Goal: Check status: Check status

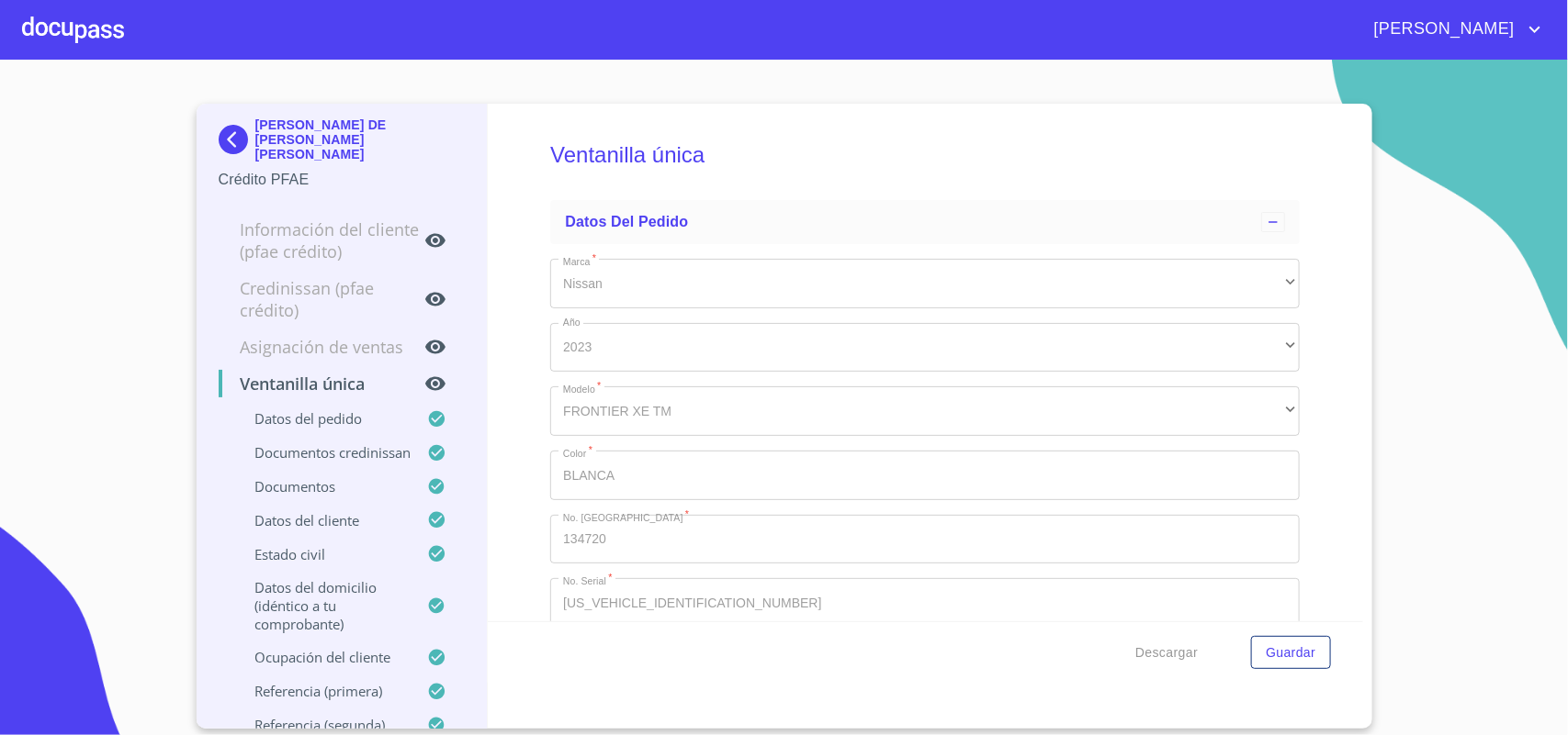
click at [45, 38] on div at bounding box center [73, 29] width 102 height 58
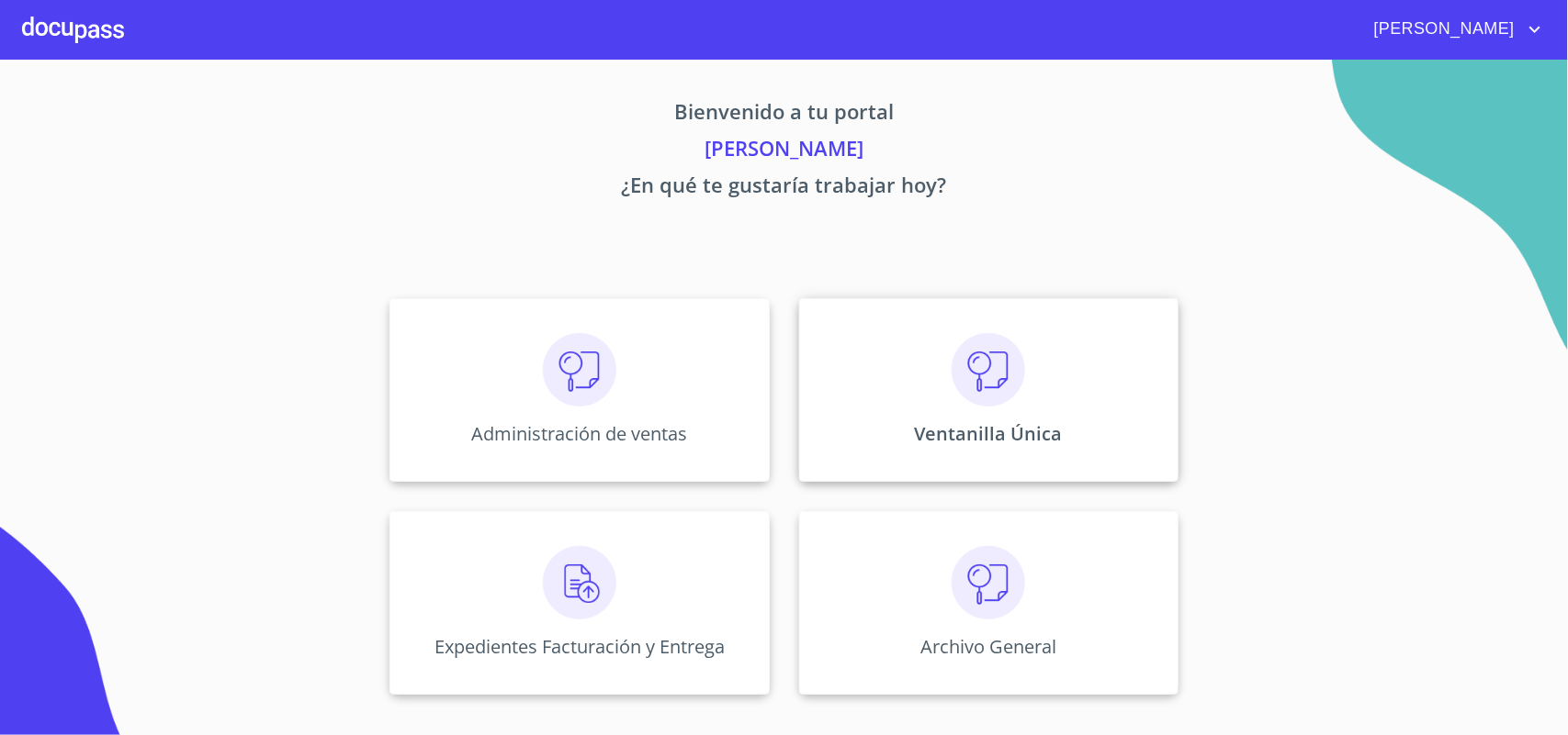
click at [893, 314] on div "Ventanilla Única" at bounding box center [989, 391] width 380 height 184
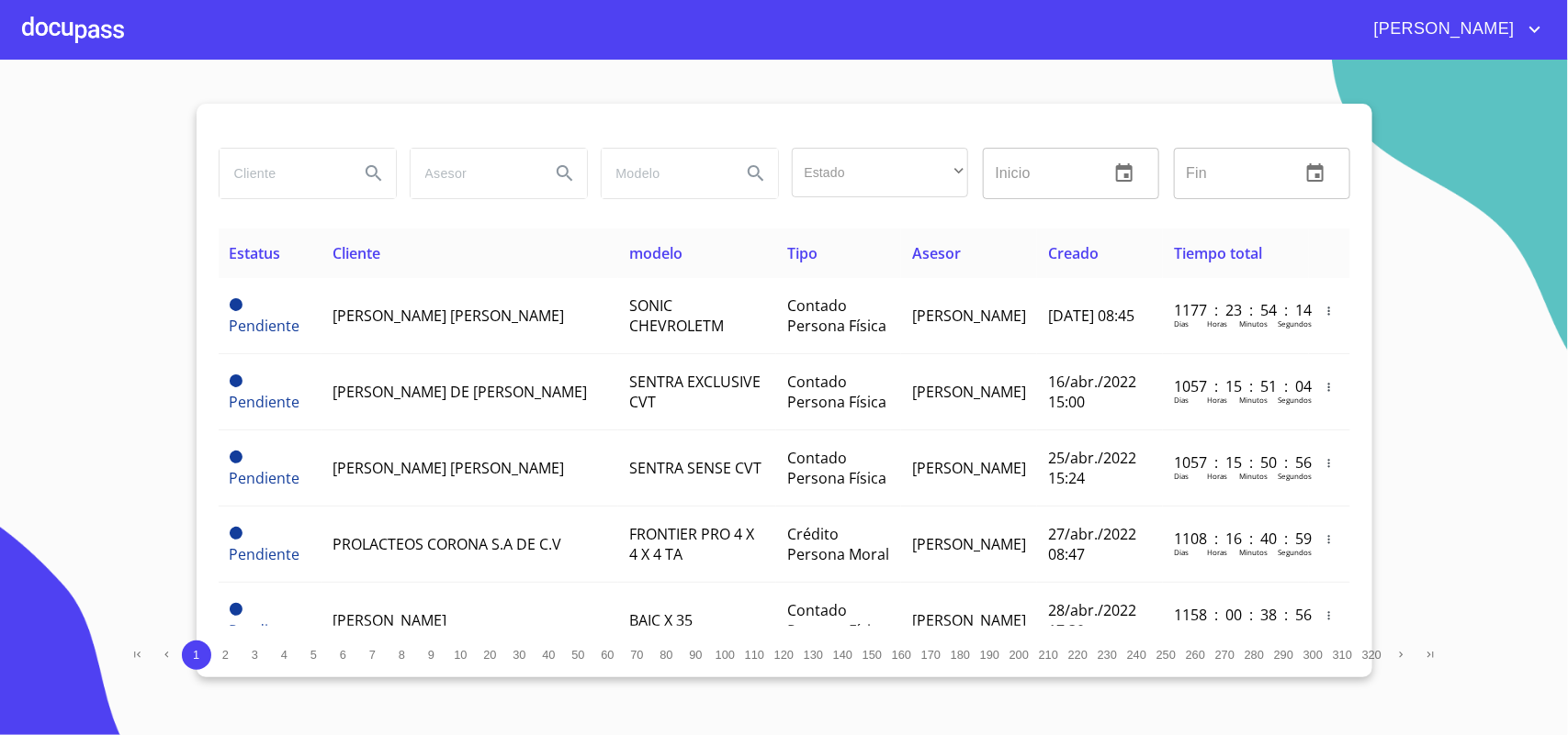
click at [302, 154] on input "search" at bounding box center [281, 173] width 125 height 49
type input "LUIS DANIEL"
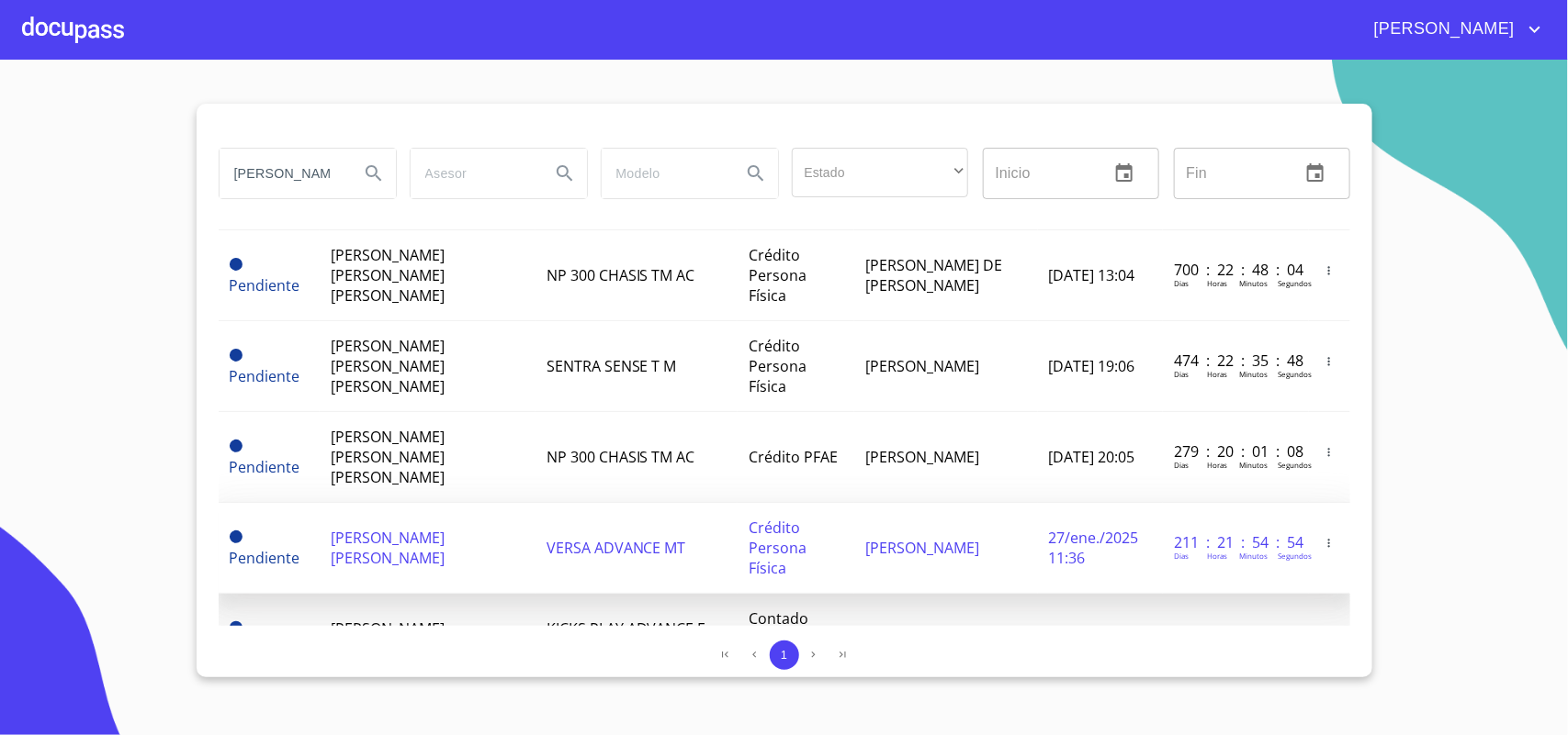
scroll to position [264, 0]
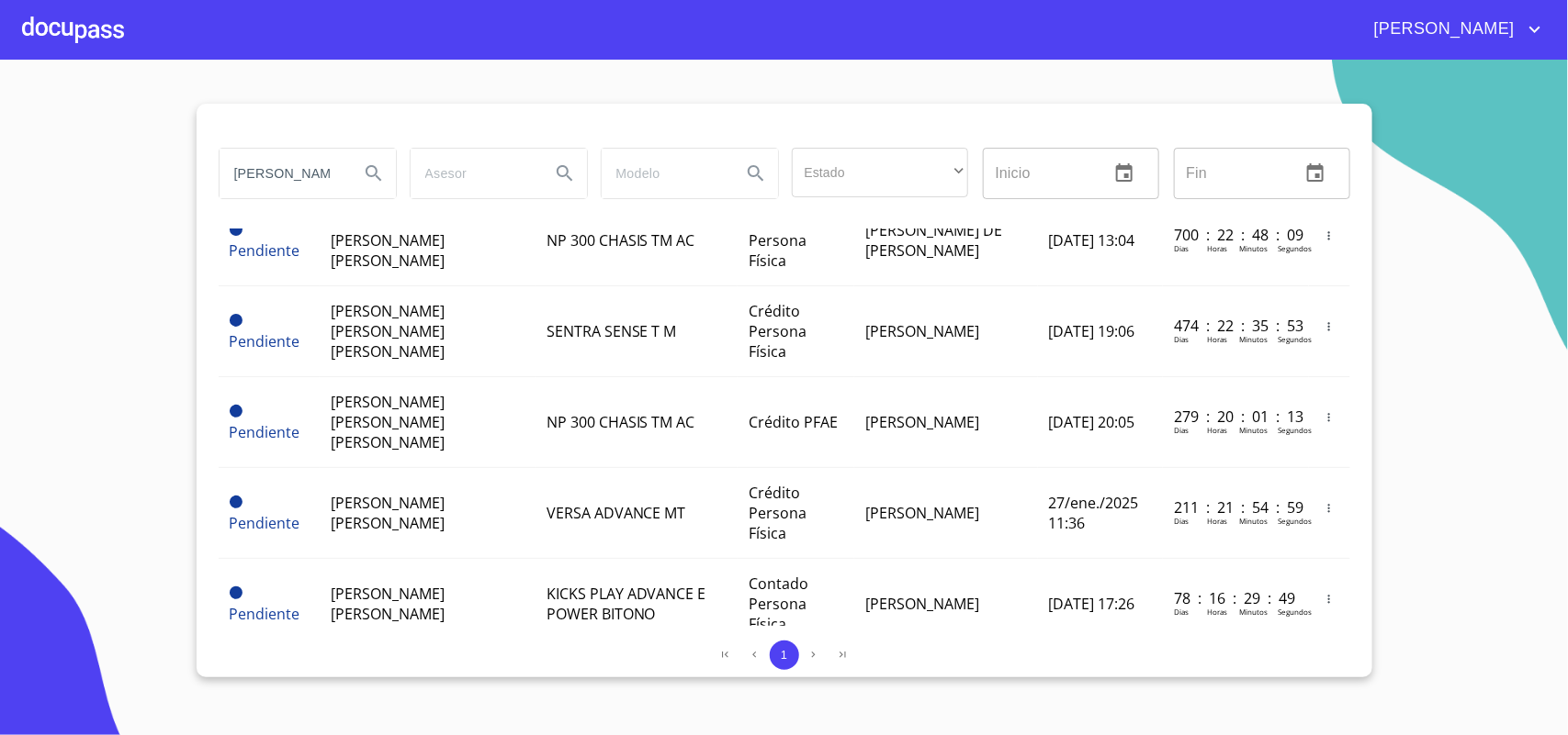
click at [735, 598] on div "Estatus Cliente modelo Tipo Asesor Creado Tiempo total Pendiente LUIS DANIEL CH…" at bounding box center [784, 427] width 1132 height 397
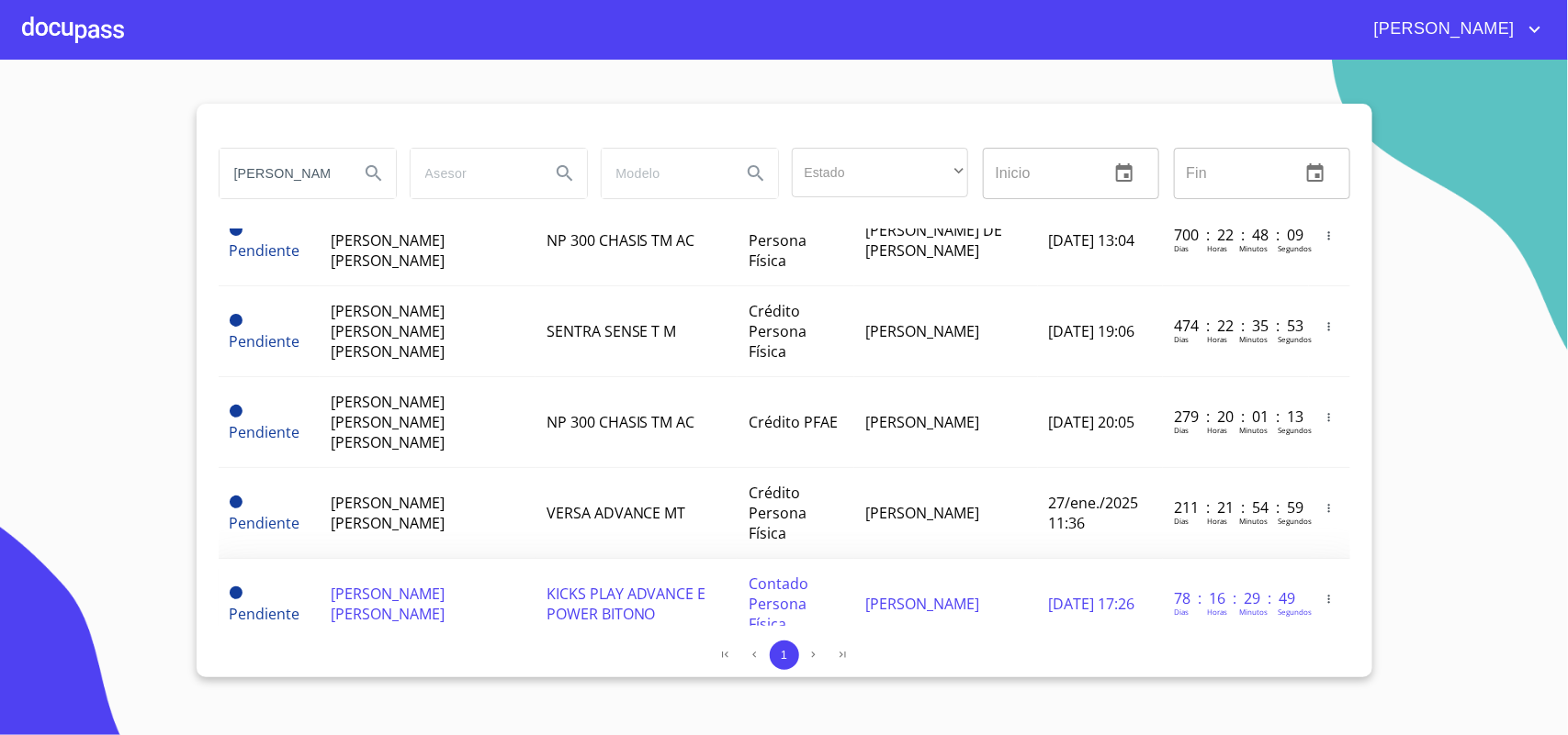
click at [782, 574] on span "Contado Persona Física" at bounding box center [778, 603] width 59 height 60
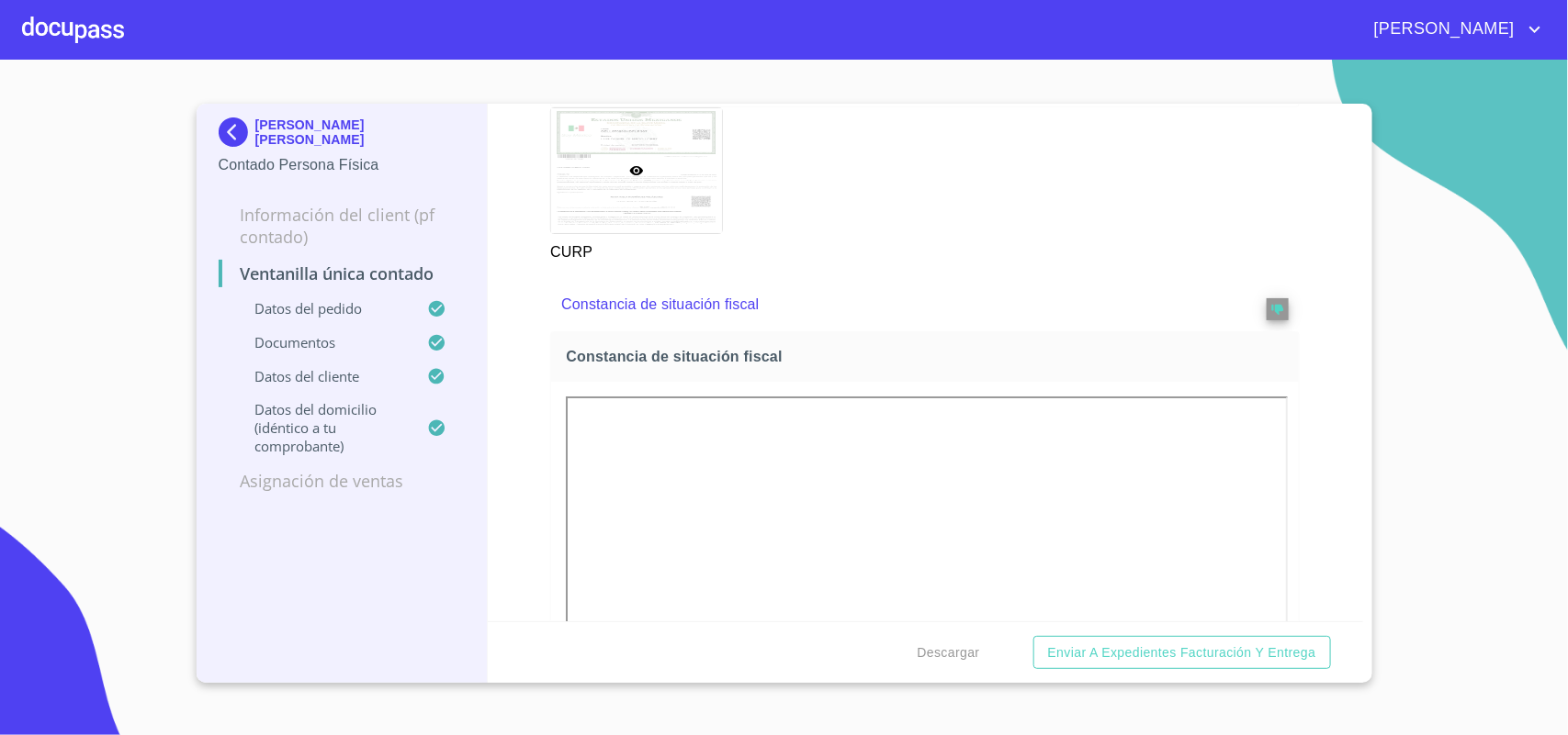
scroll to position [3099, 0]
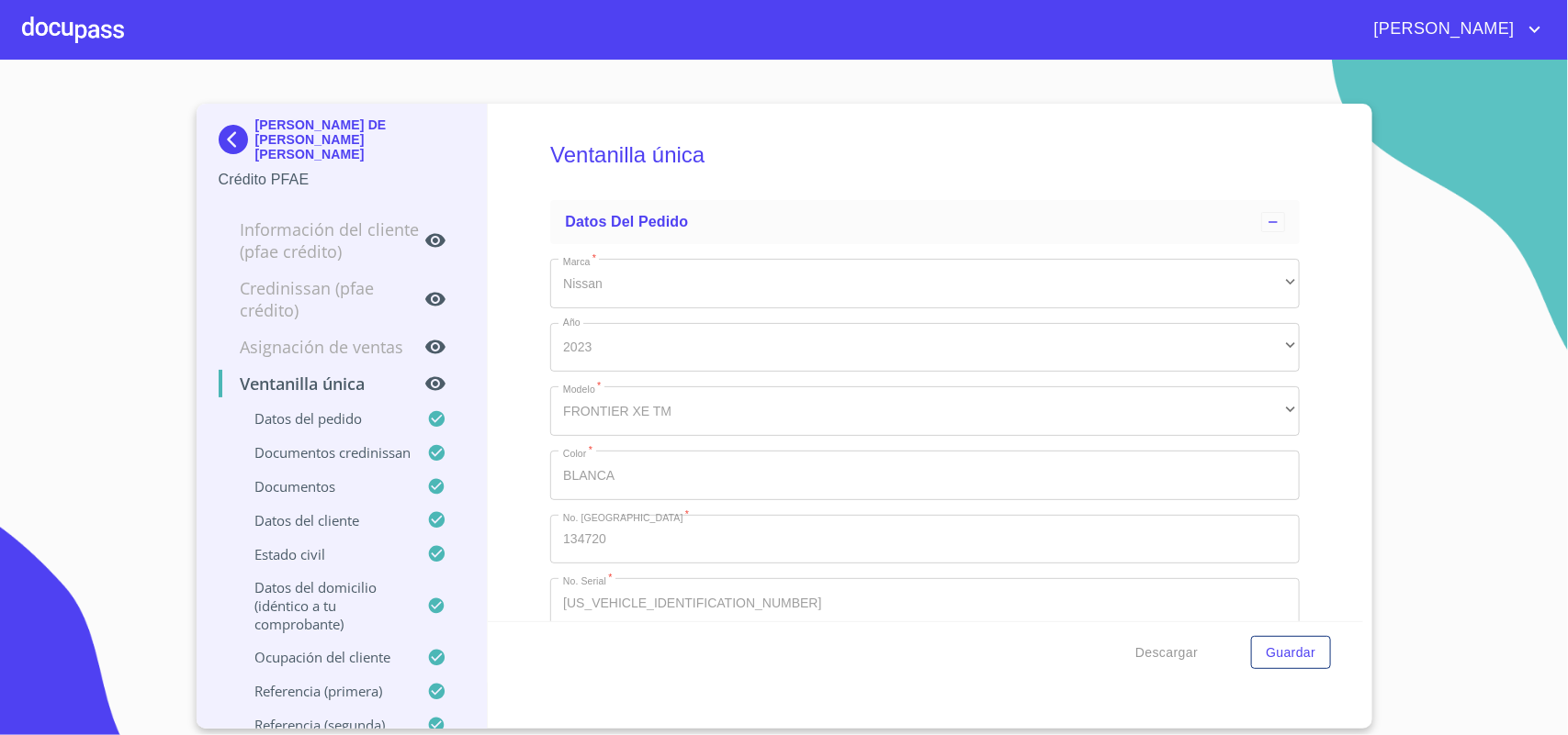
click at [76, 38] on div at bounding box center [73, 29] width 102 height 58
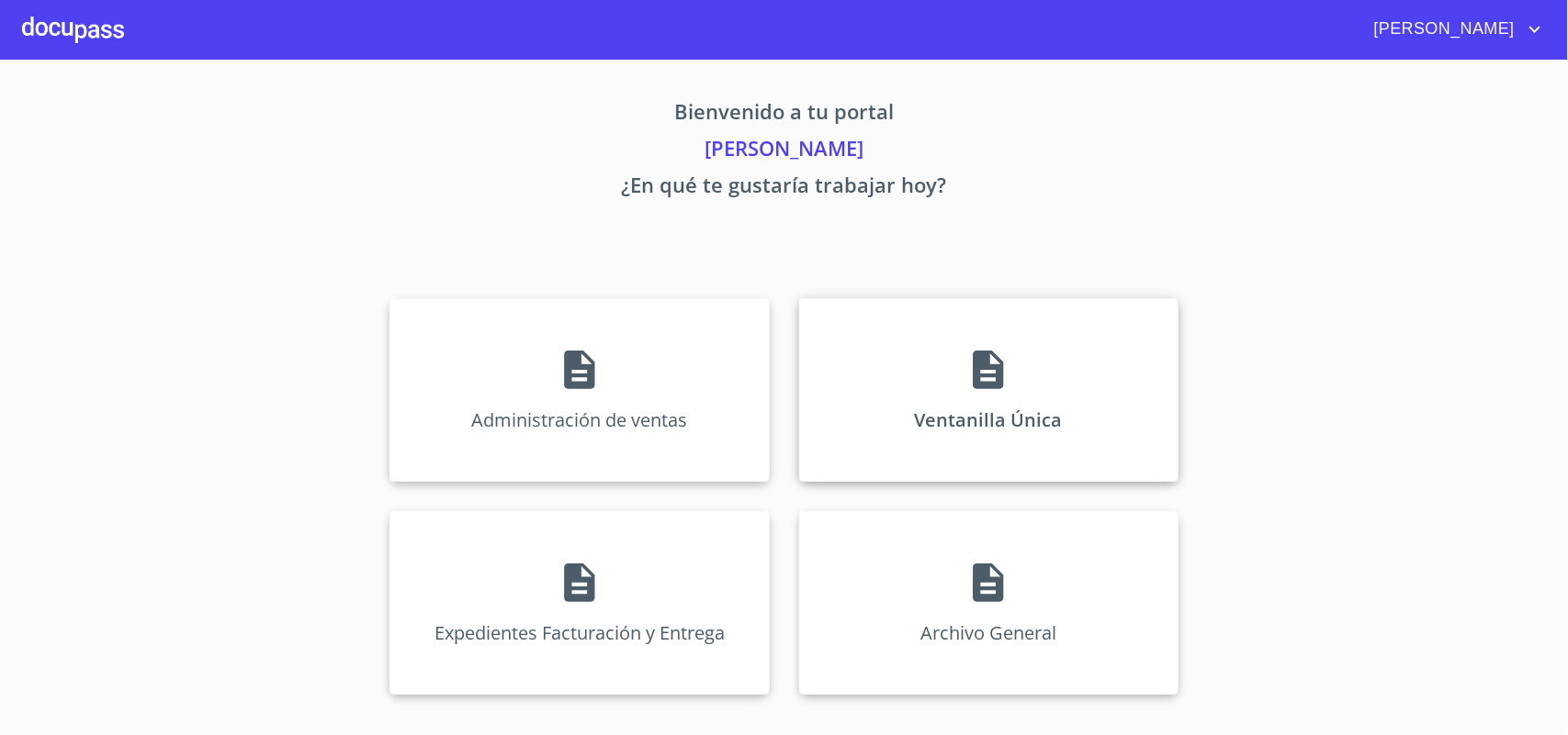
click at [1145, 447] on div "Ventanilla Única" at bounding box center [989, 391] width 380 height 184
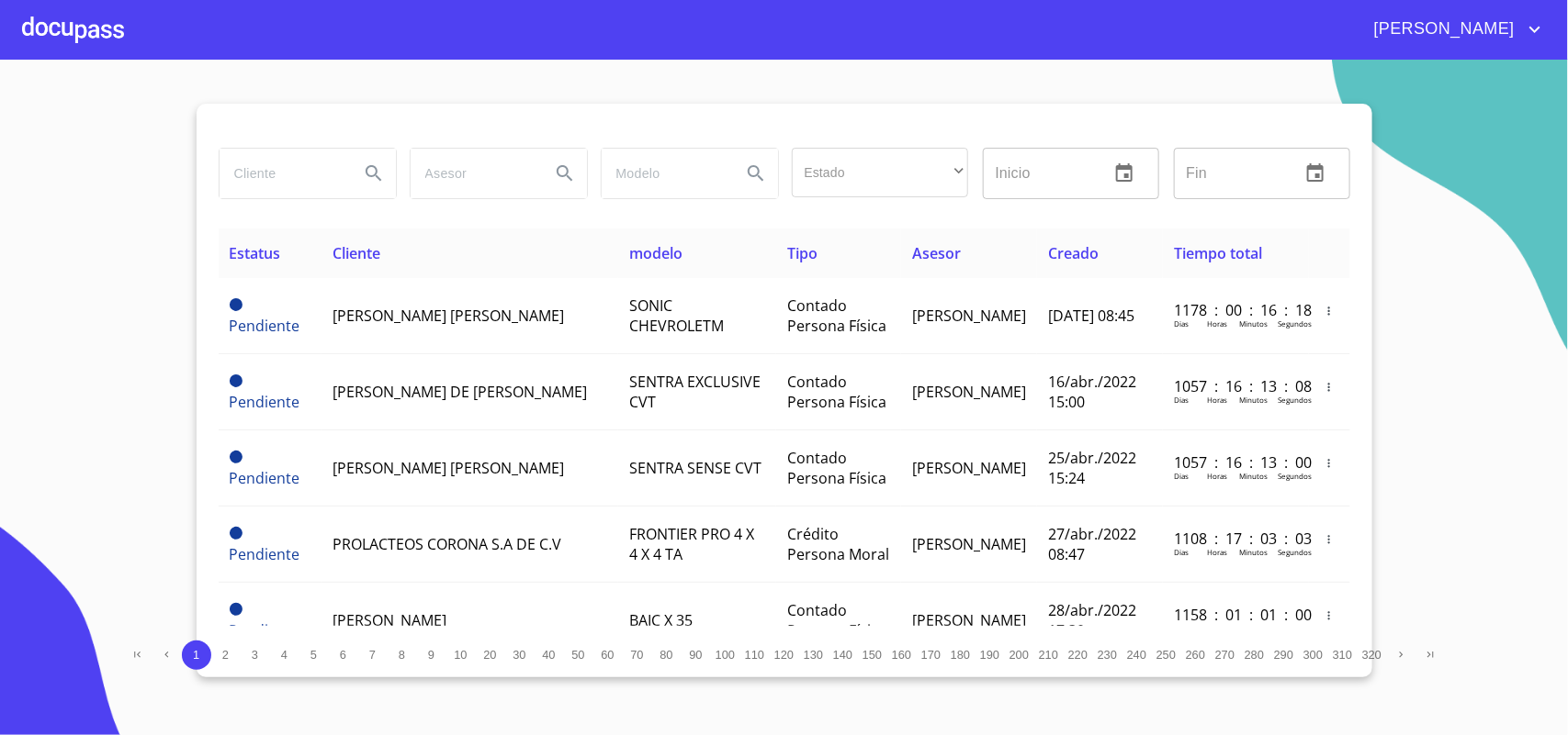
click at [313, 179] on input "search" at bounding box center [281, 173] width 125 height 49
type input "[PERSON_NAME]"
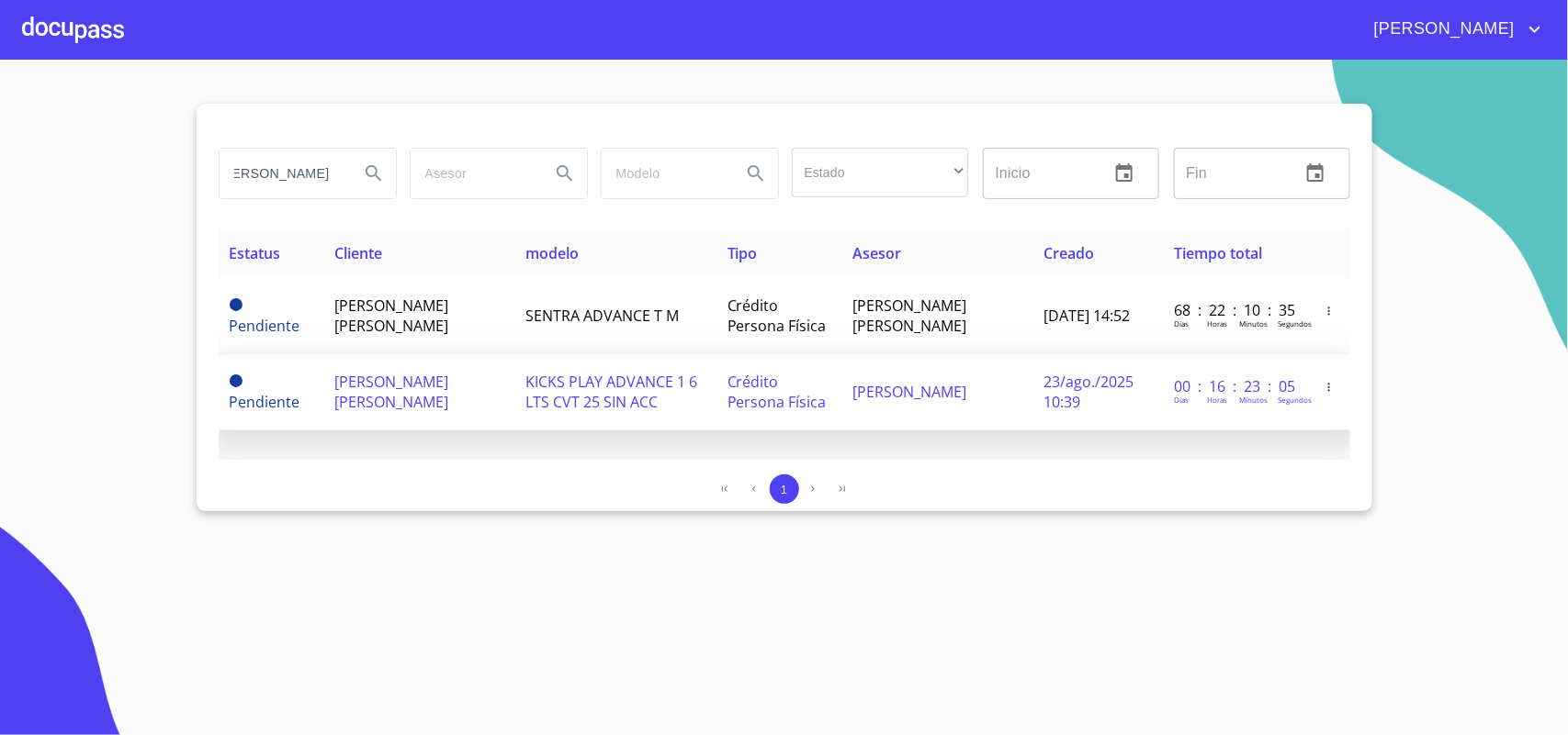
click at [756, 382] on span "Crédito Persona Física" at bounding box center [777, 393] width 99 height 41
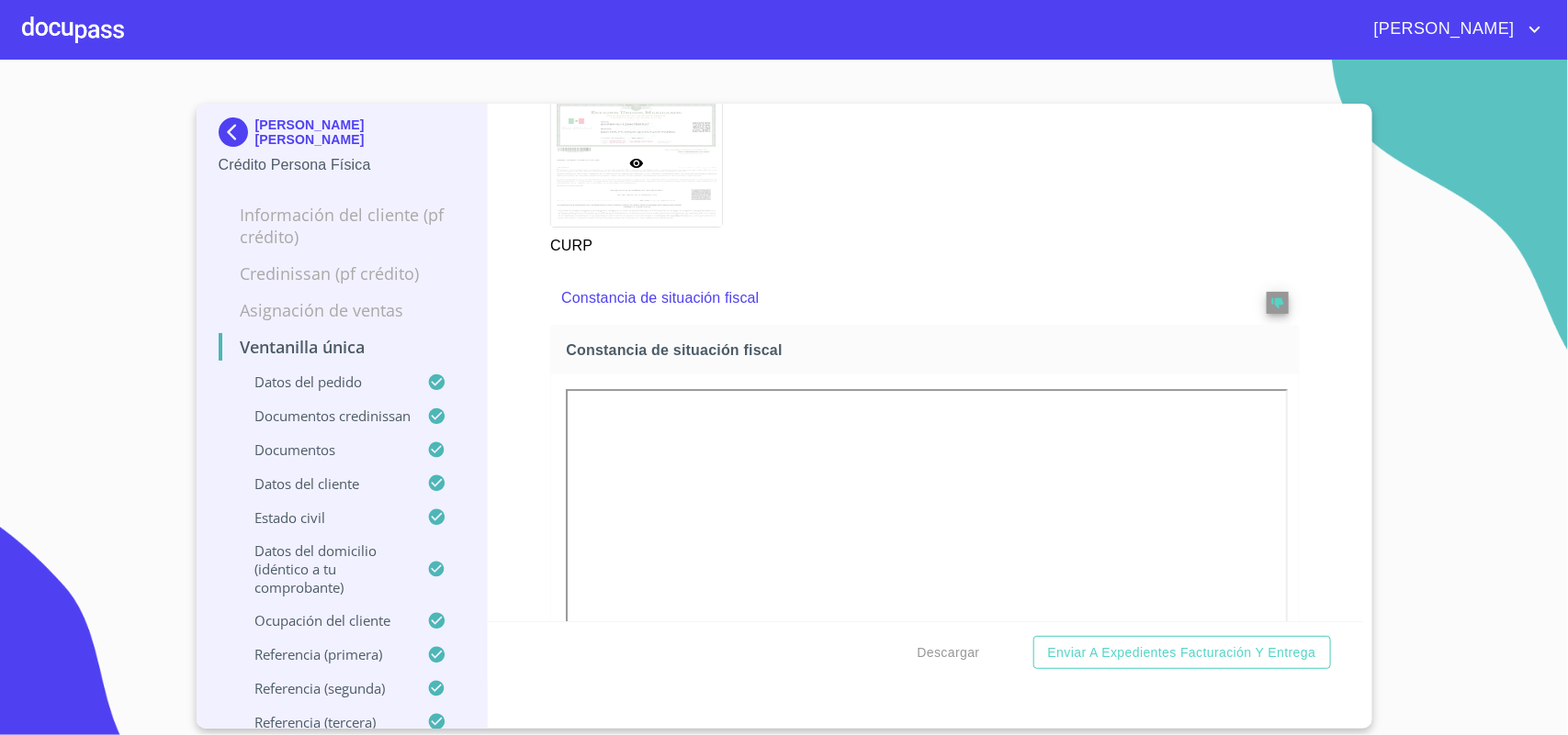
scroll to position [5968, 0]
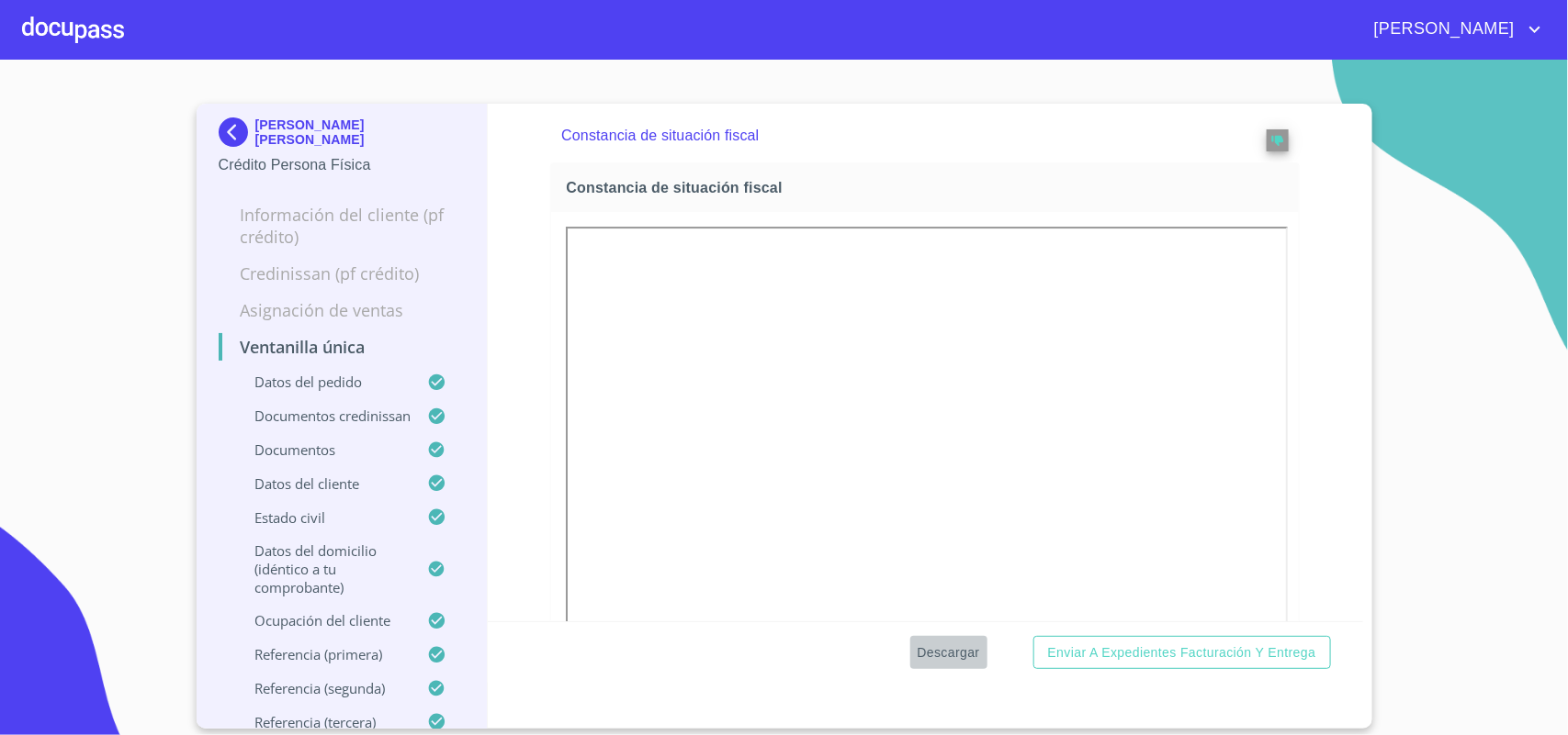
click at [948, 656] on span "Descargar" at bounding box center [948, 653] width 62 height 23
click at [99, 15] on div at bounding box center [73, 29] width 102 height 58
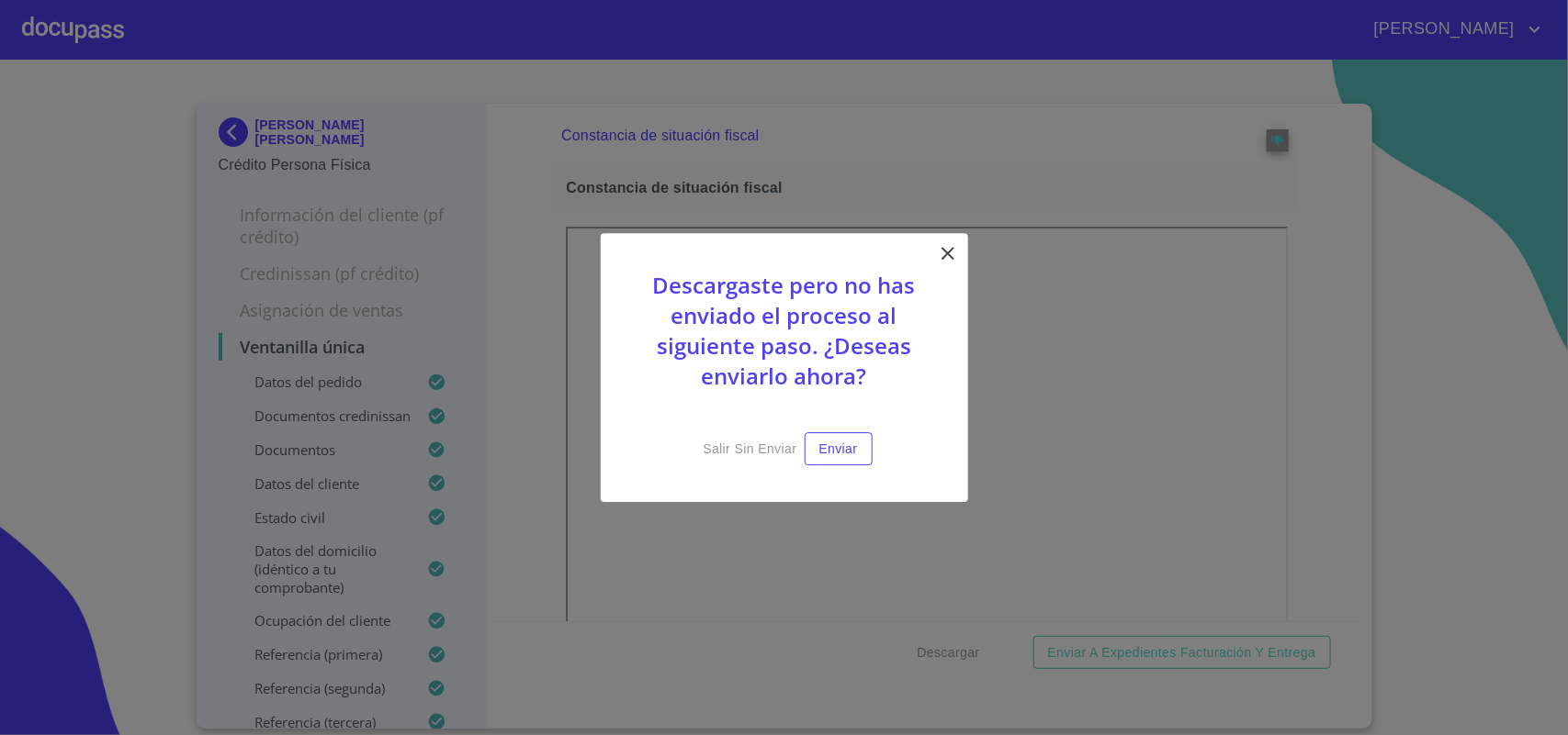
click at [937, 250] on icon at bounding box center [948, 253] width 22 height 22
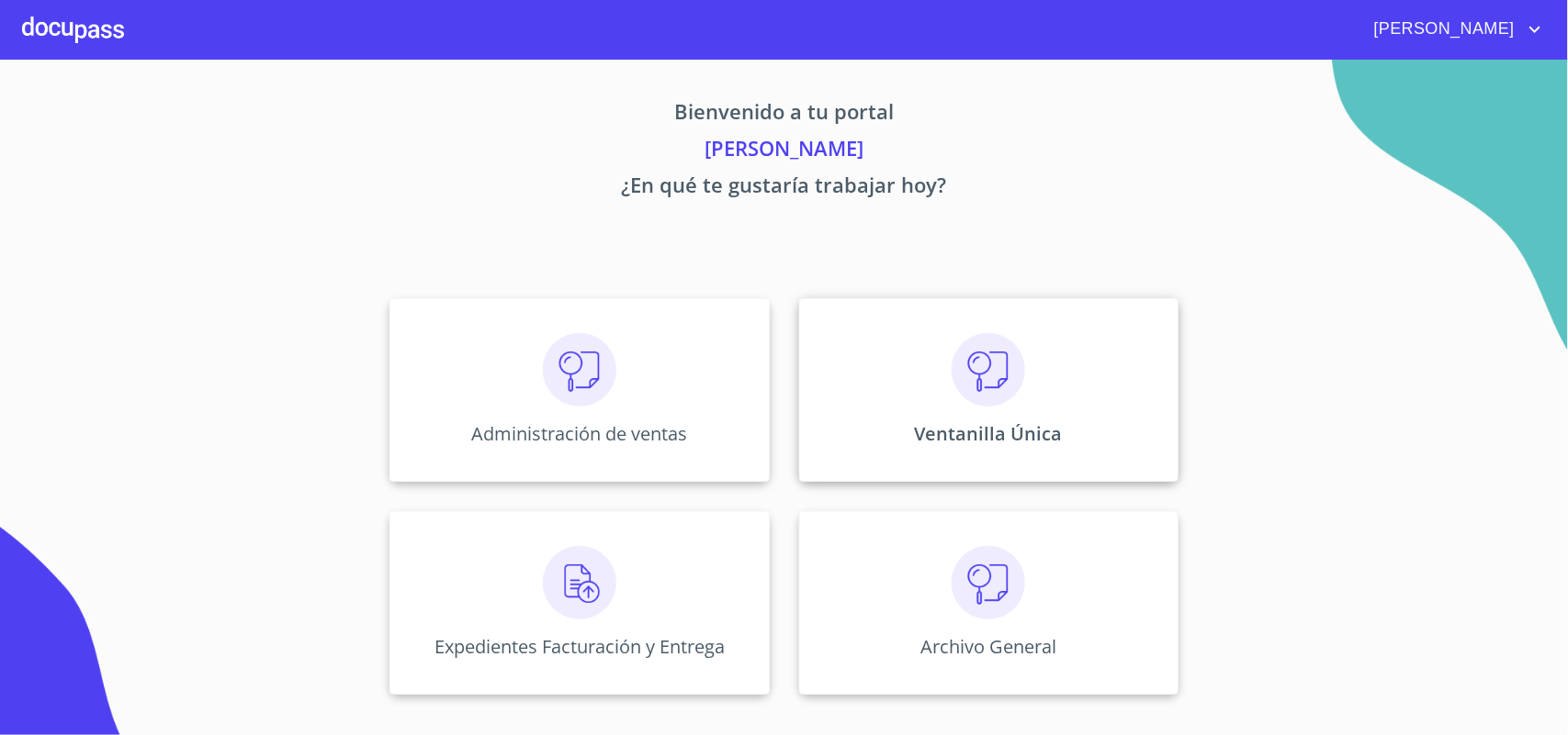
click at [991, 394] on img at bounding box center [988, 369] width 73 height 73
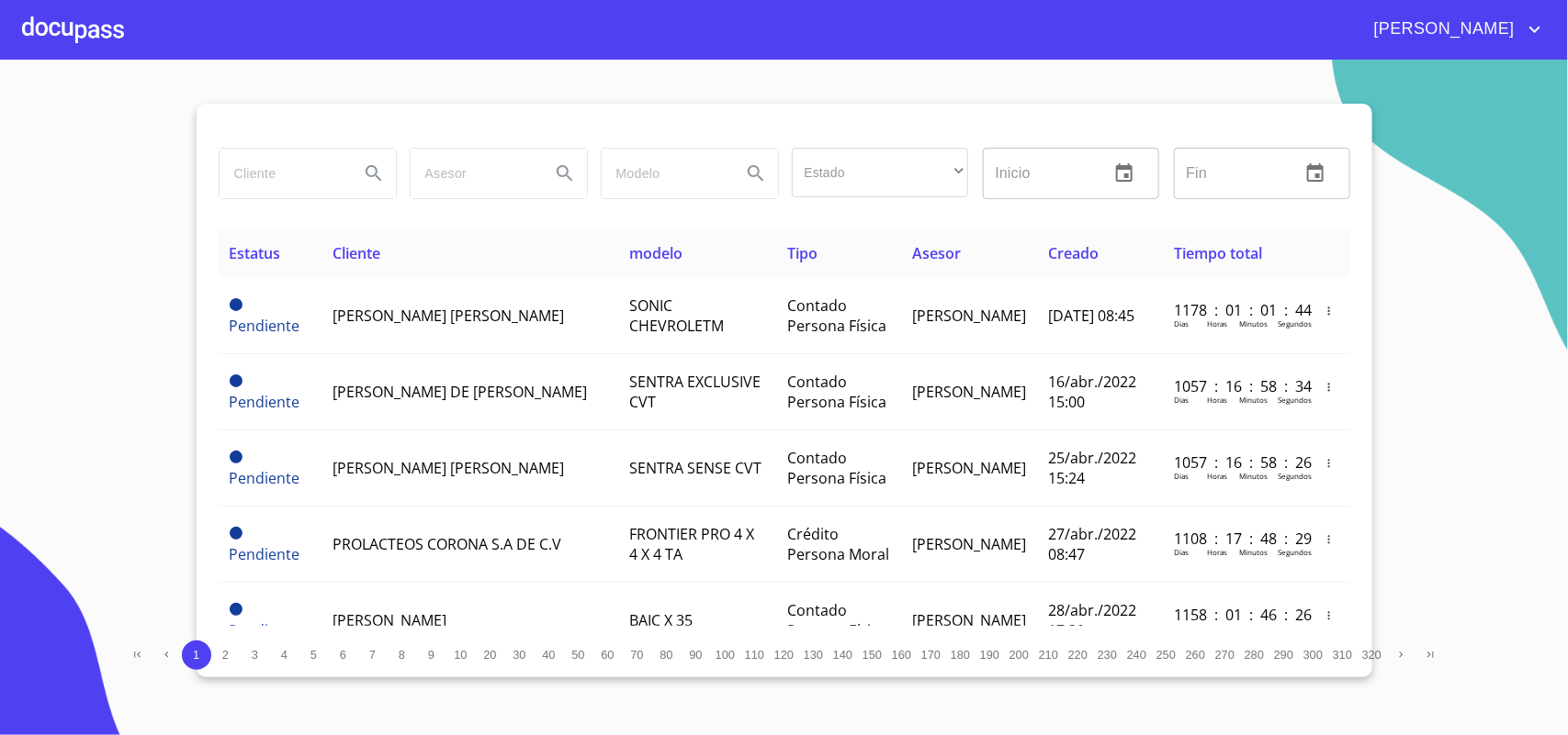
click at [240, 172] on input "search" at bounding box center [281, 173] width 125 height 49
type input "[PERSON_NAME]"
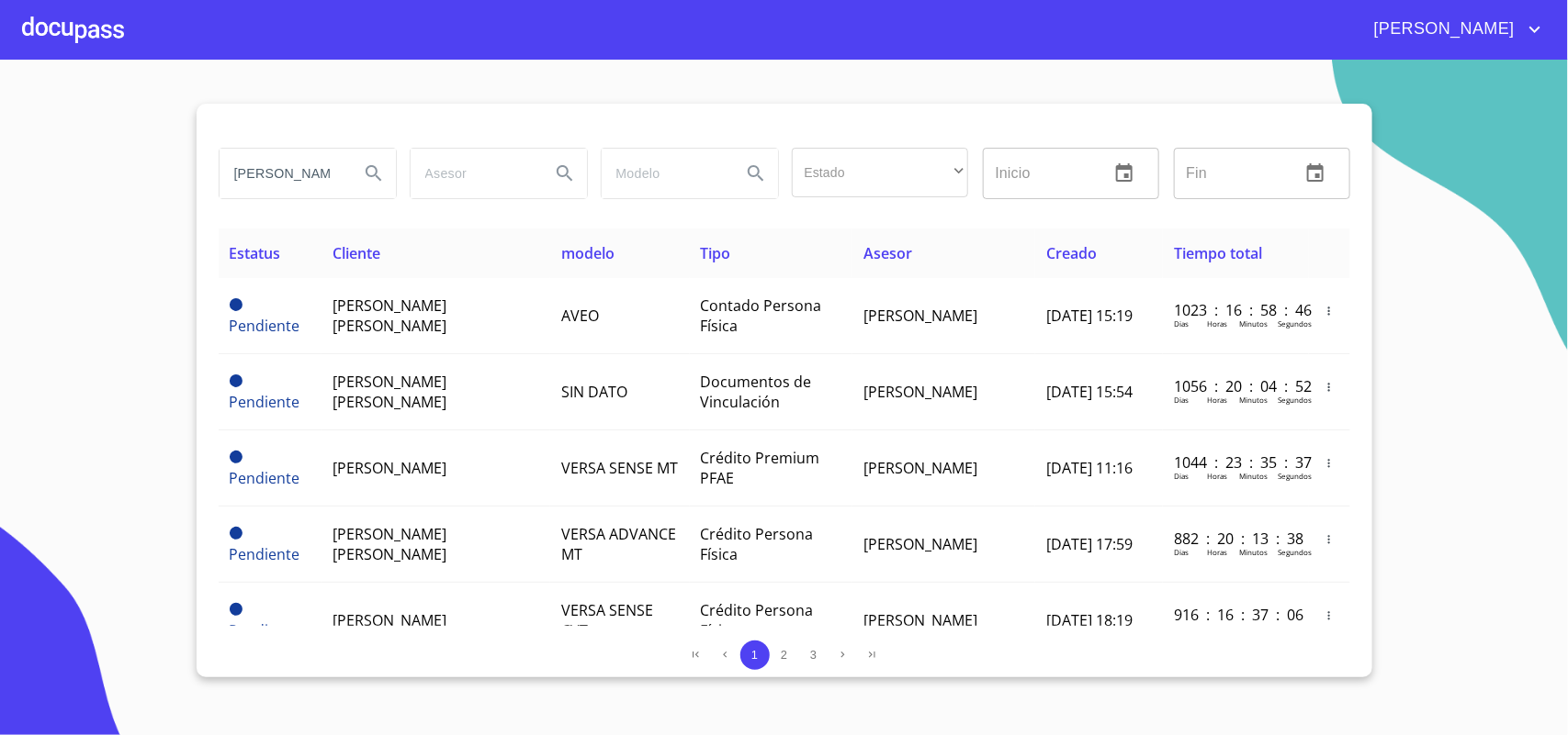
click at [104, 25] on div at bounding box center [73, 29] width 102 height 58
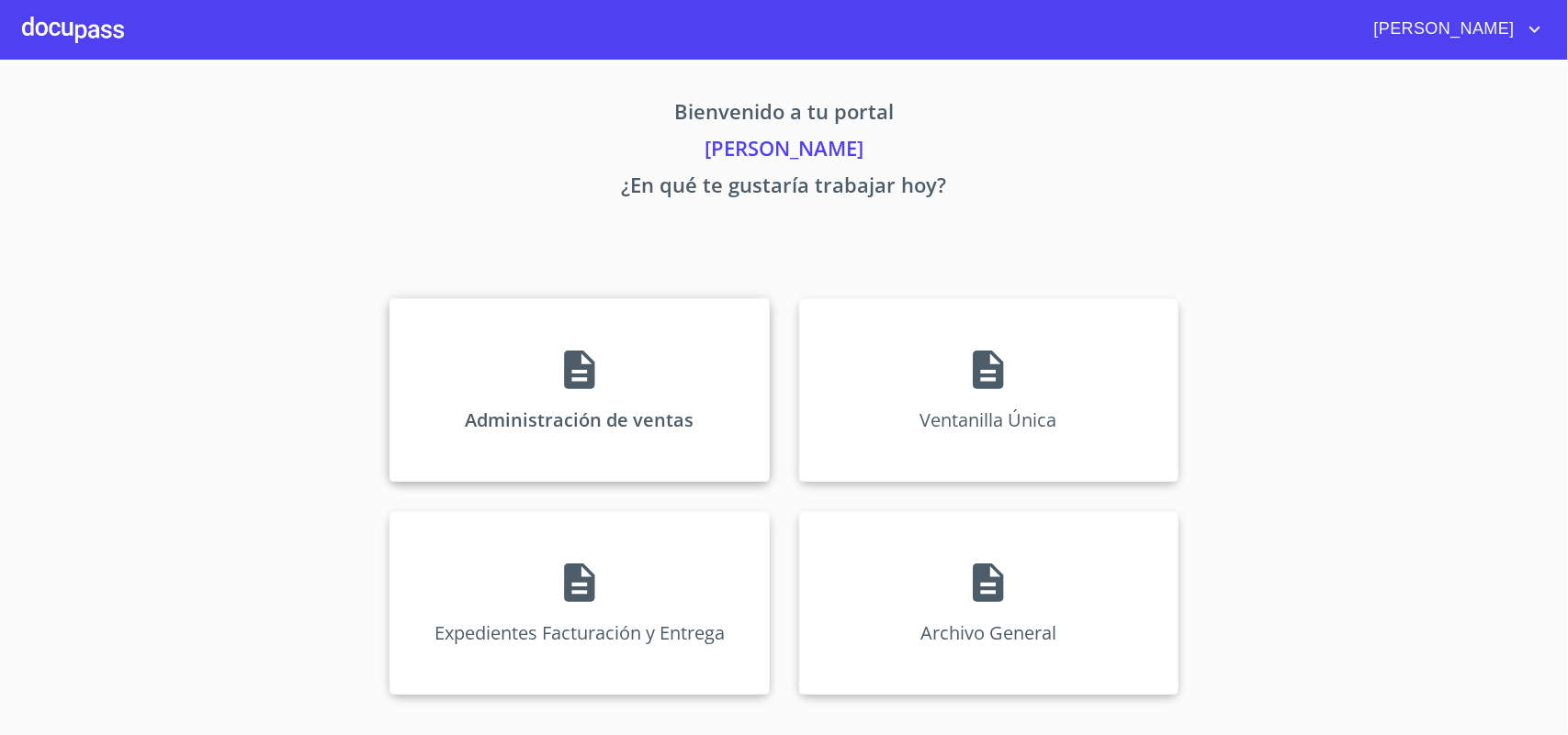
click at [565, 364] on icon at bounding box center [579, 369] width 45 height 45
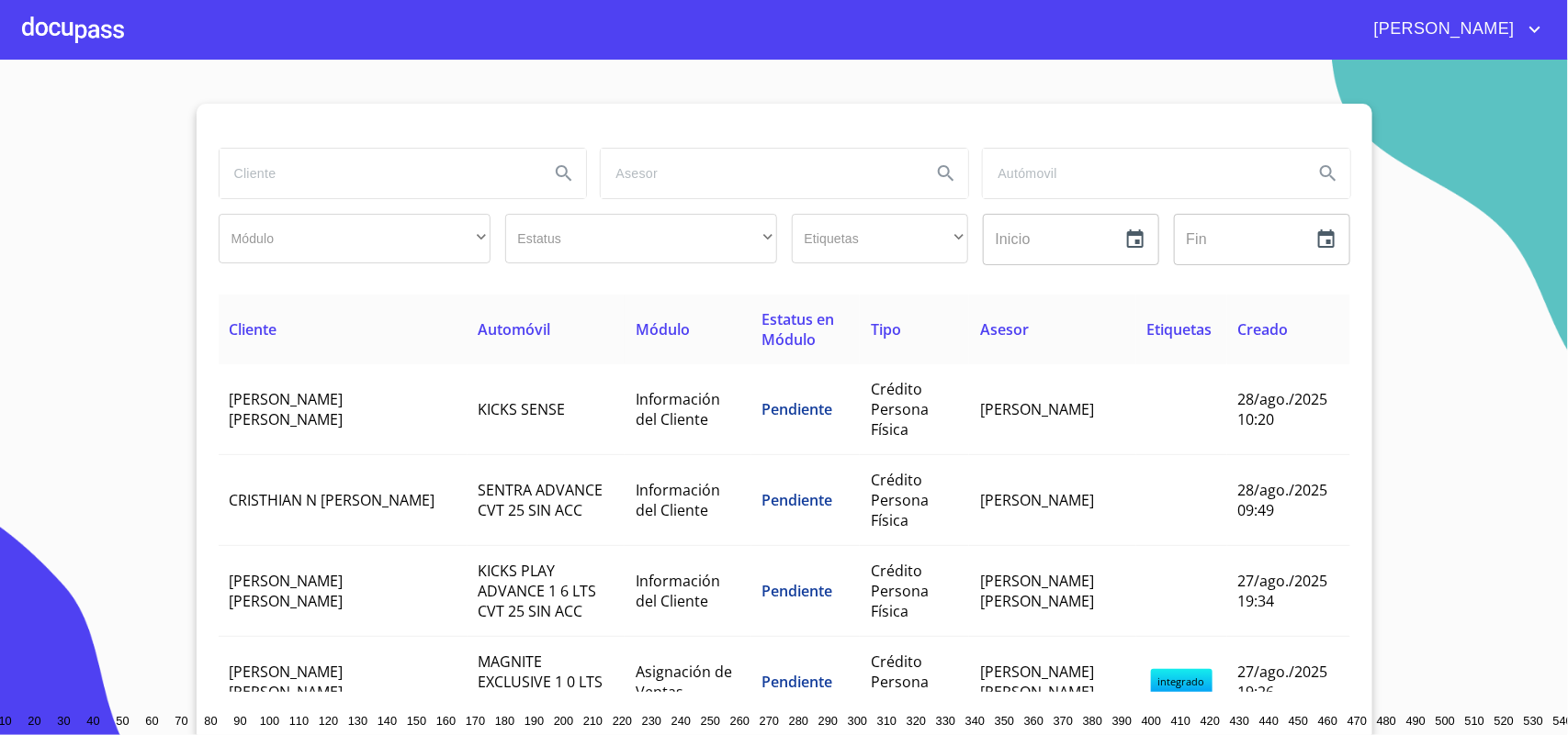
click at [279, 159] on input "search" at bounding box center [377, 173] width 316 height 49
type input "[PERSON_NAME]"
click at [65, 19] on div at bounding box center [73, 29] width 102 height 58
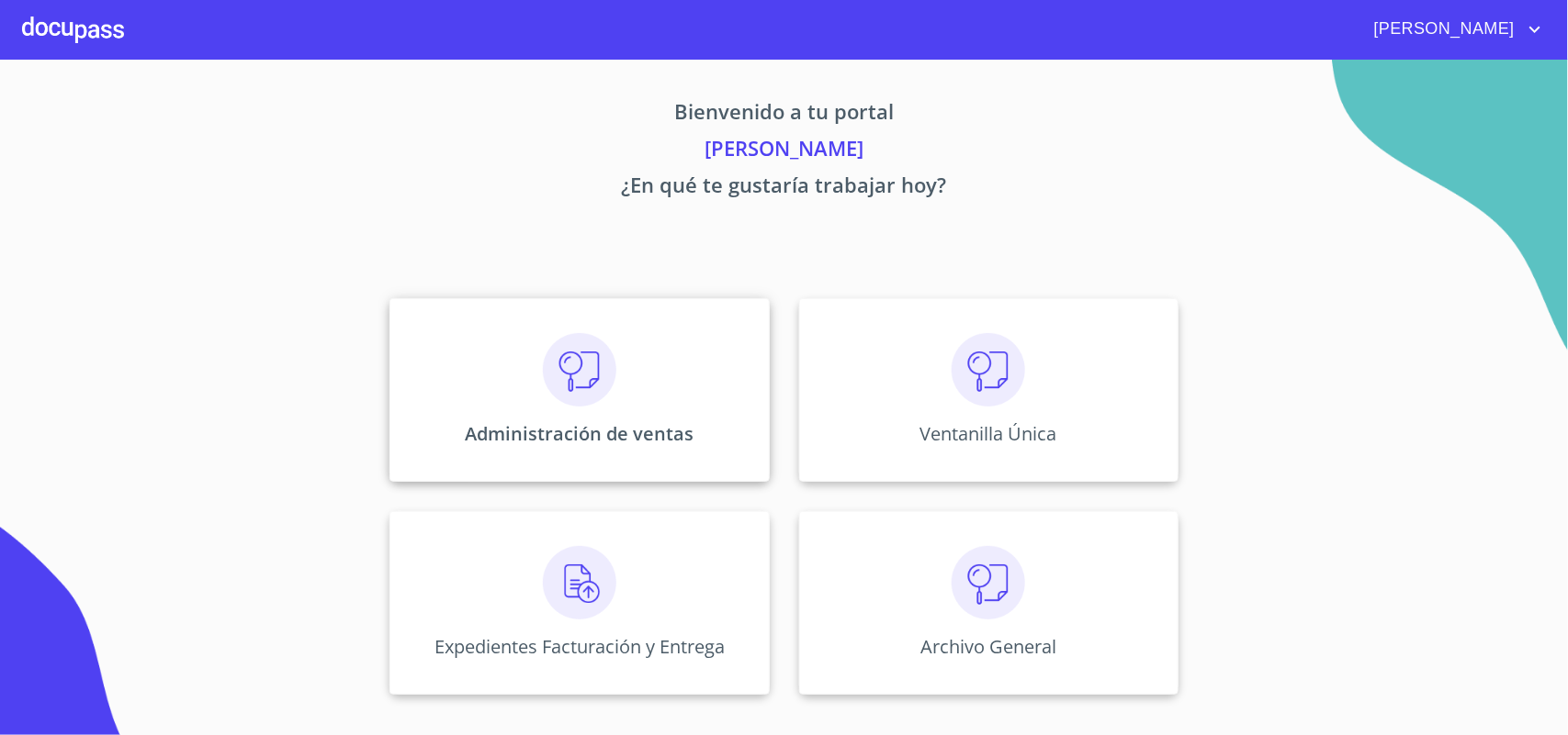
click at [502, 358] on div "Administración de ventas" at bounding box center [578, 391] width 380 height 184
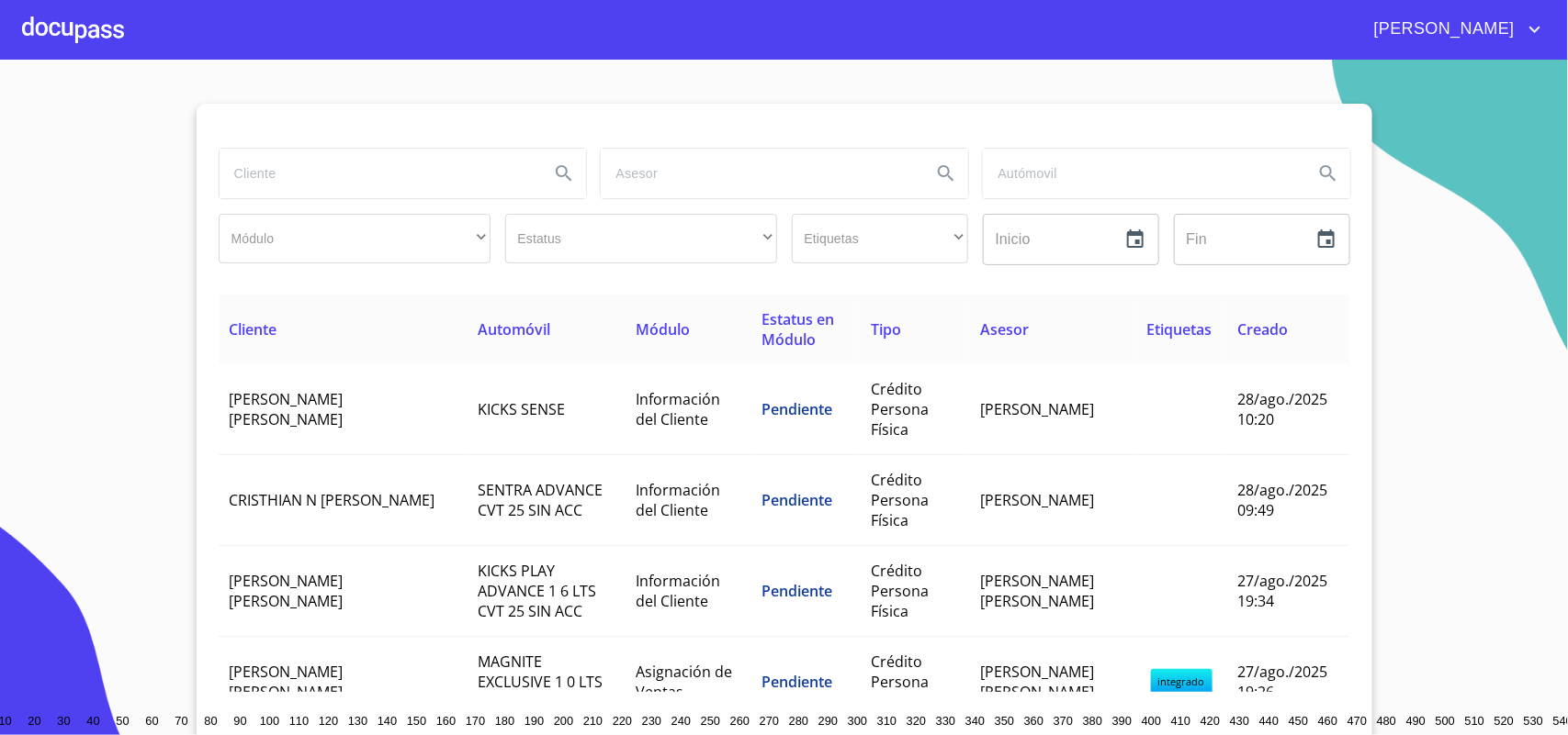
click at [251, 166] on input "search" at bounding box center [377, 173] width 316 height 49
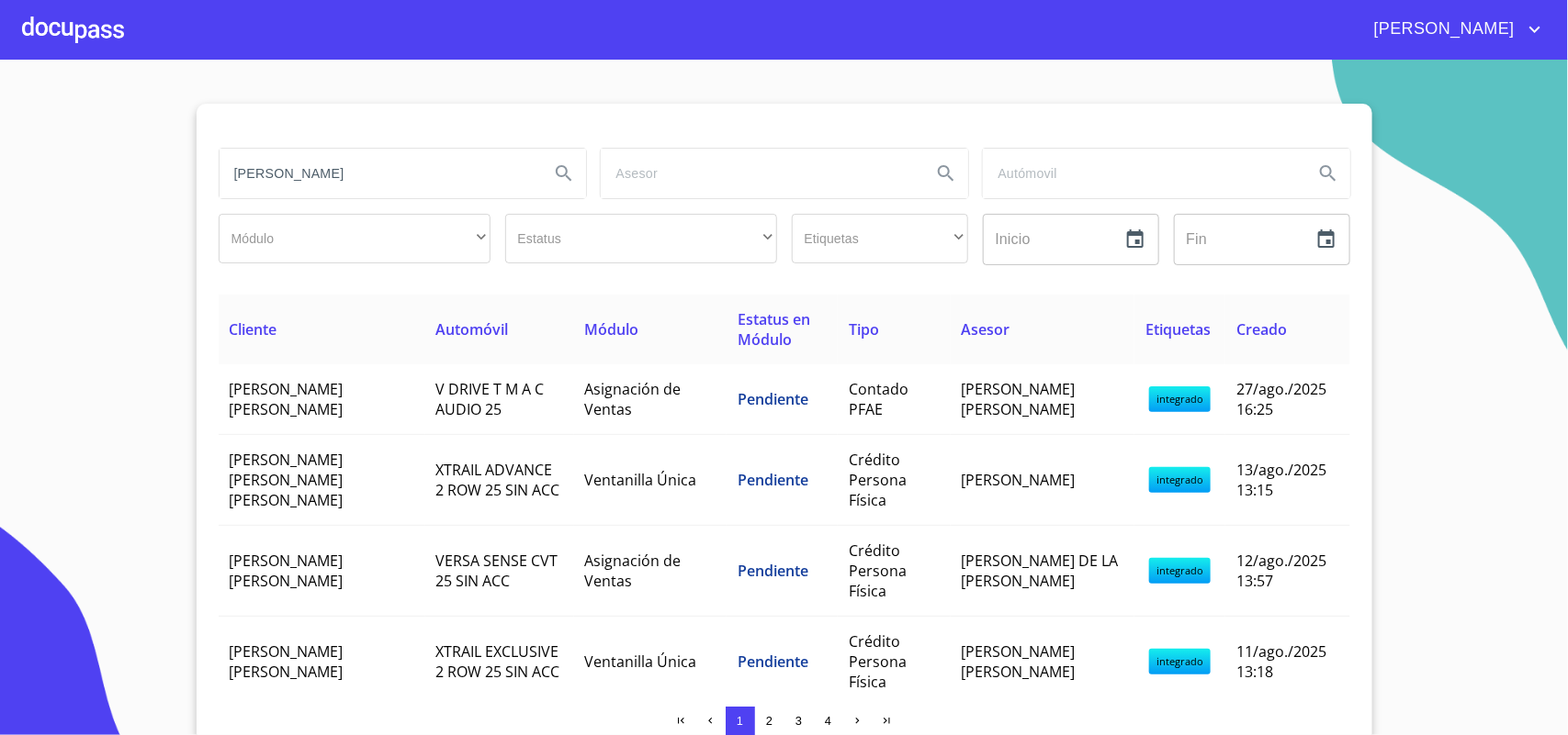
type input "[PERSON_NAME]"
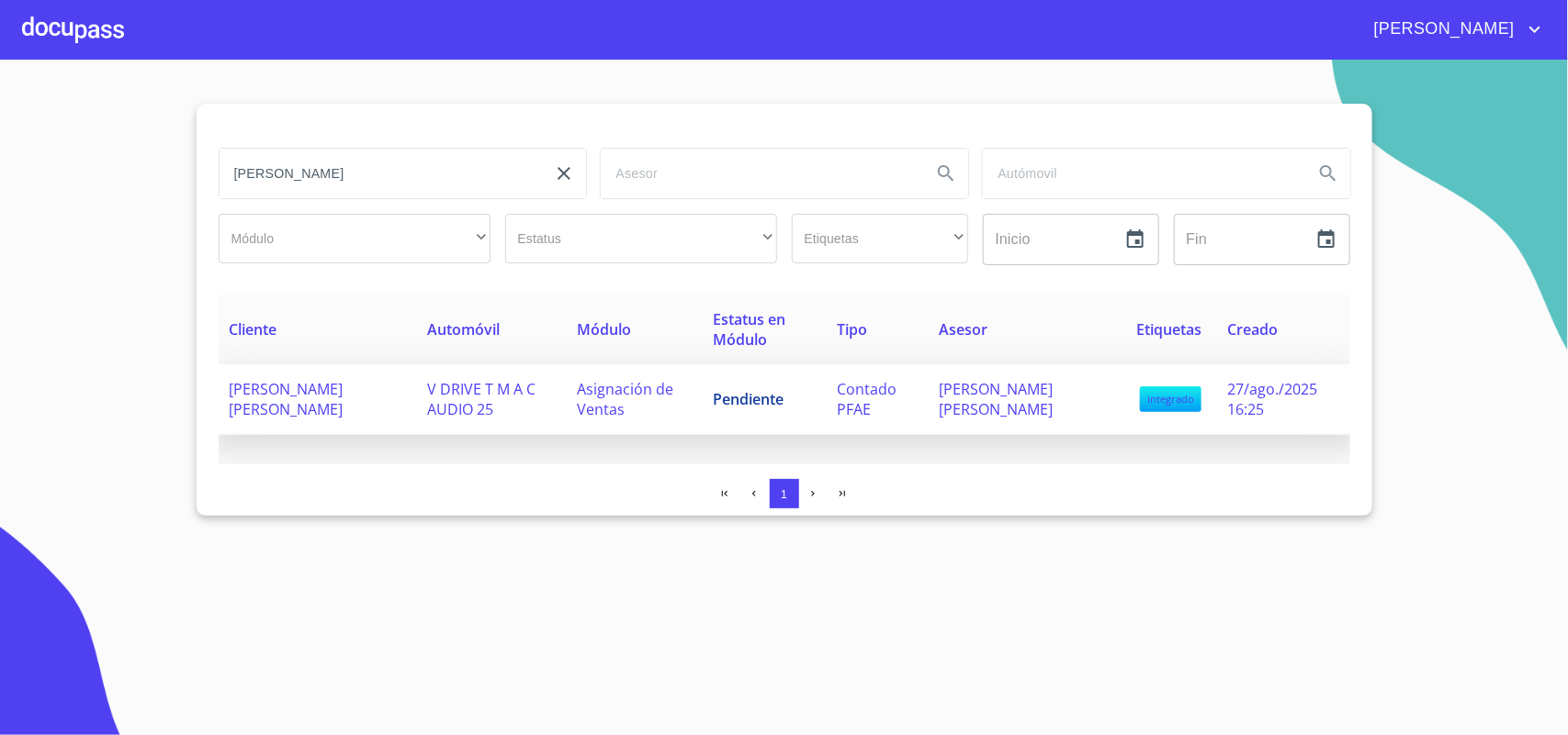
click at [825, 427] on td "Contado PFAE" at bounding box center [876, 400] width 102 height 71
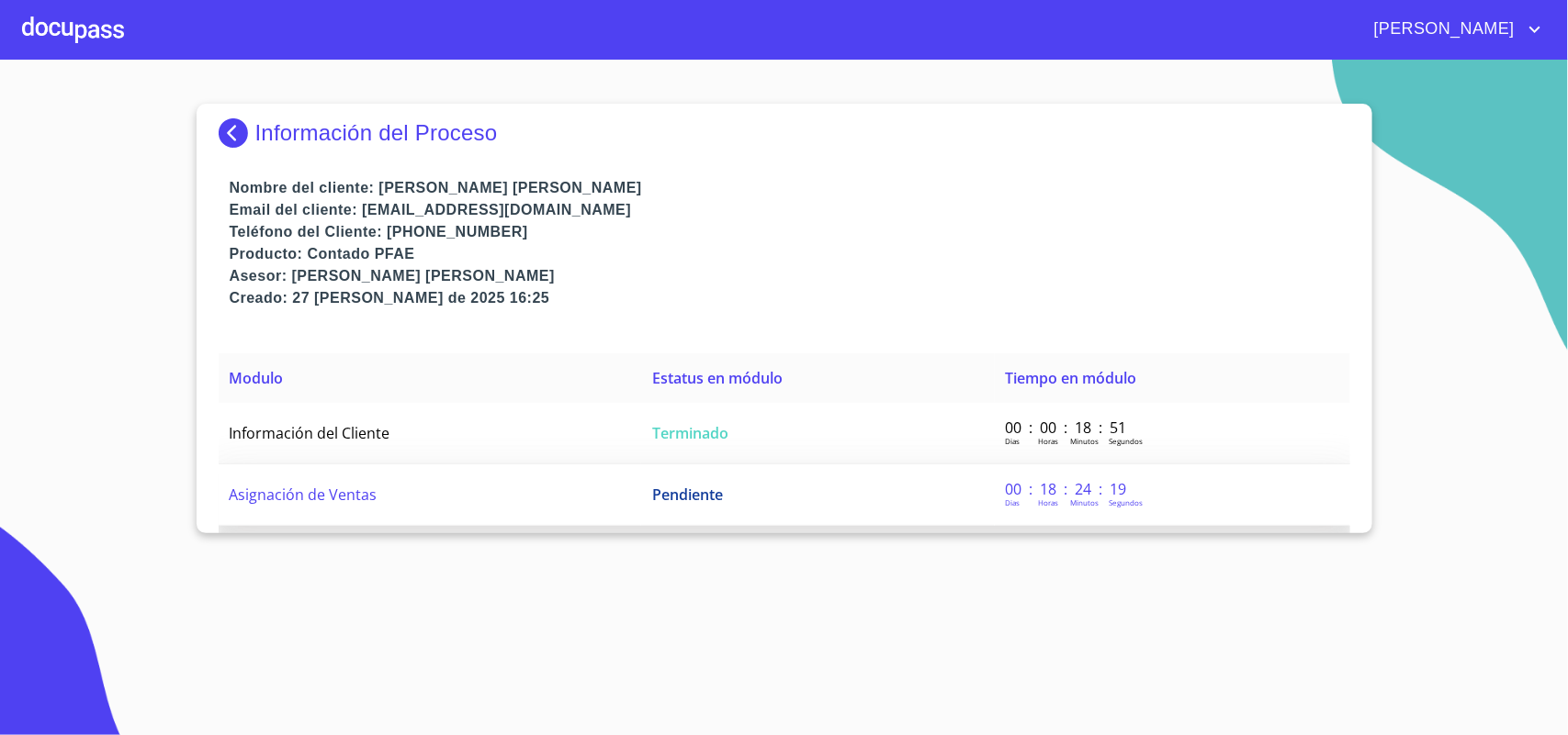
click at [762, 497] on td "Pendiente" at bounding box center [818, 496] width 353 height 61
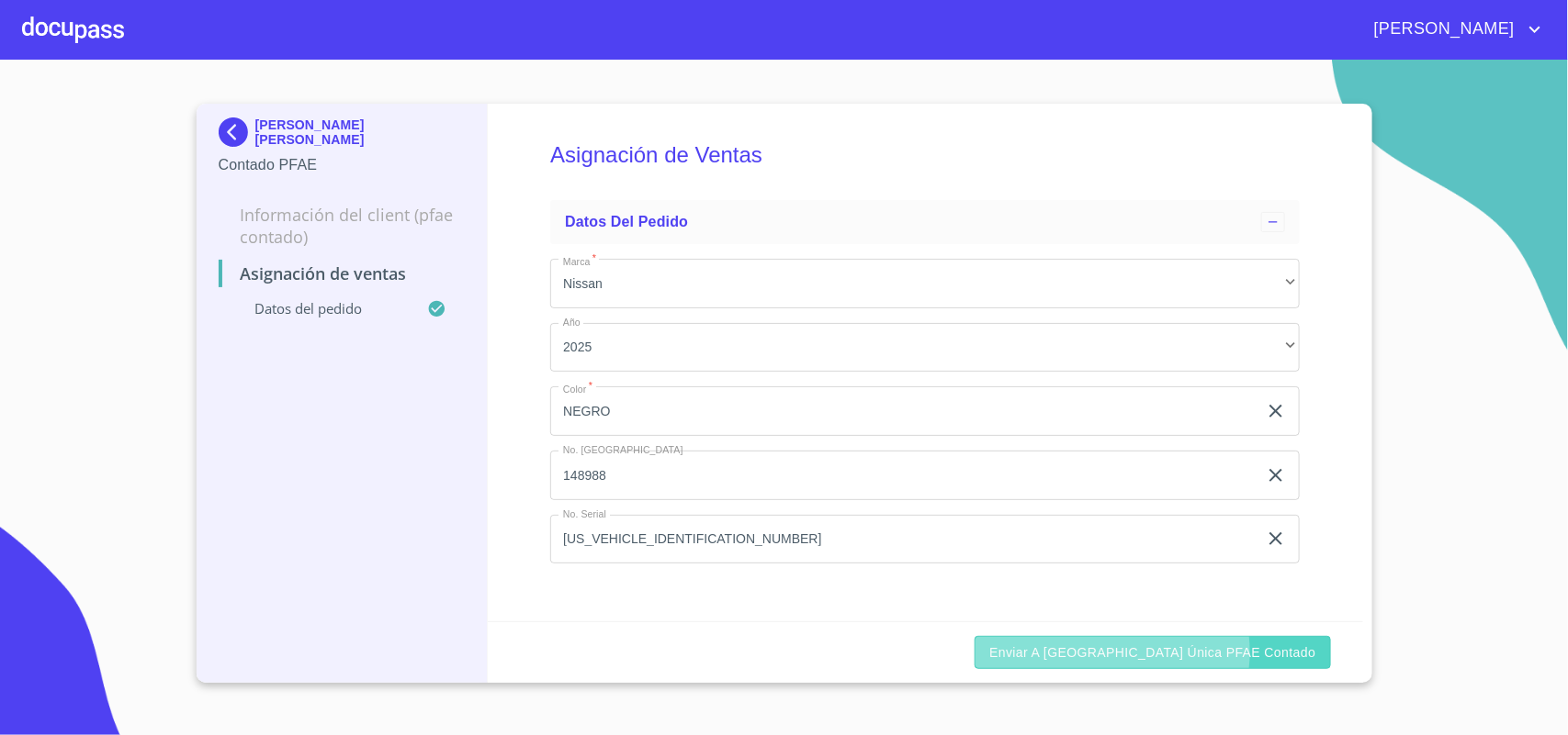
click at [1190, 651] on span "Enviar a [GEOGRAPHIC_DATA] única PFAE contado" at bounding box center [1152, 653] width 326 height 23
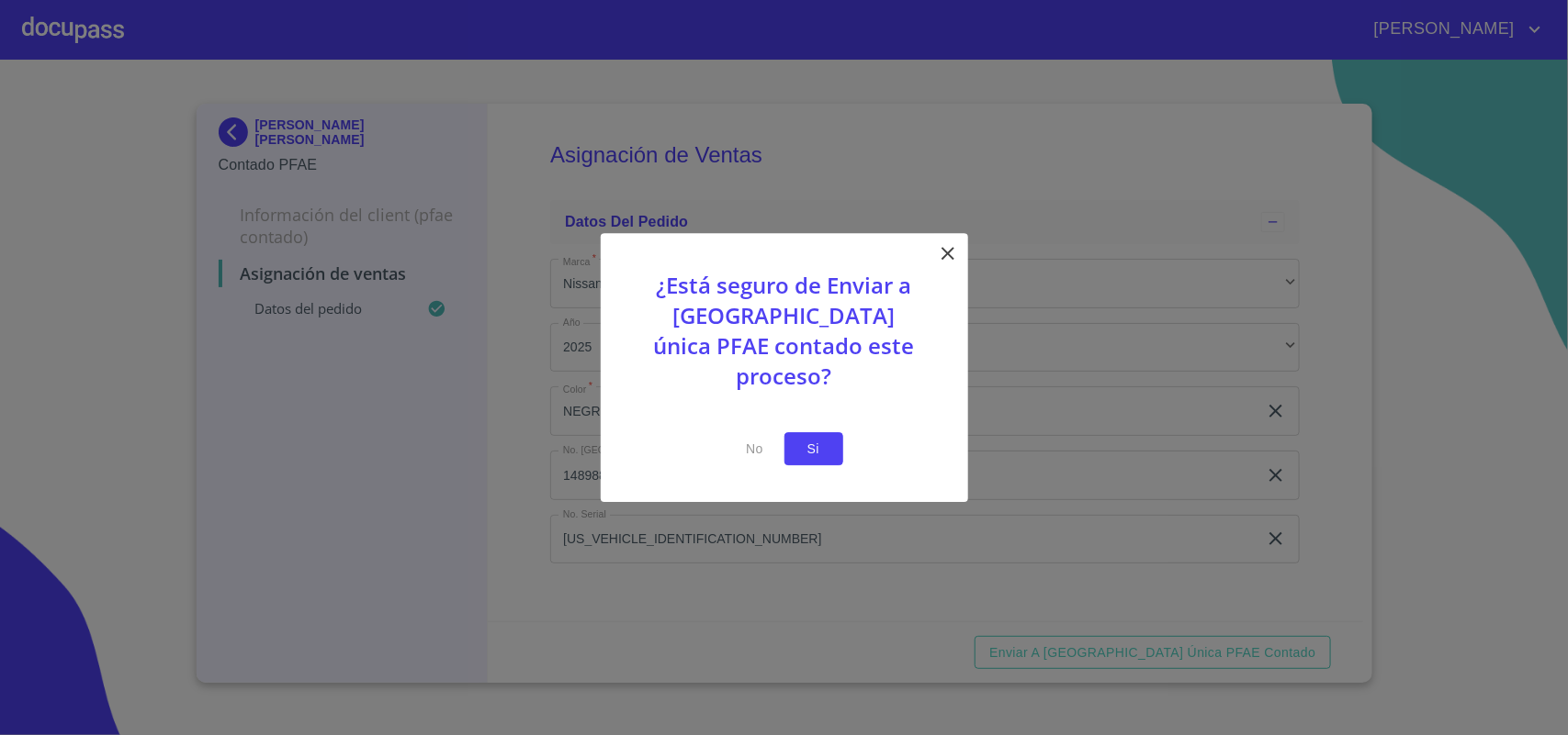
click at [828, 442] on button "Si" at bounding box center [813, 449] width 58 height 34
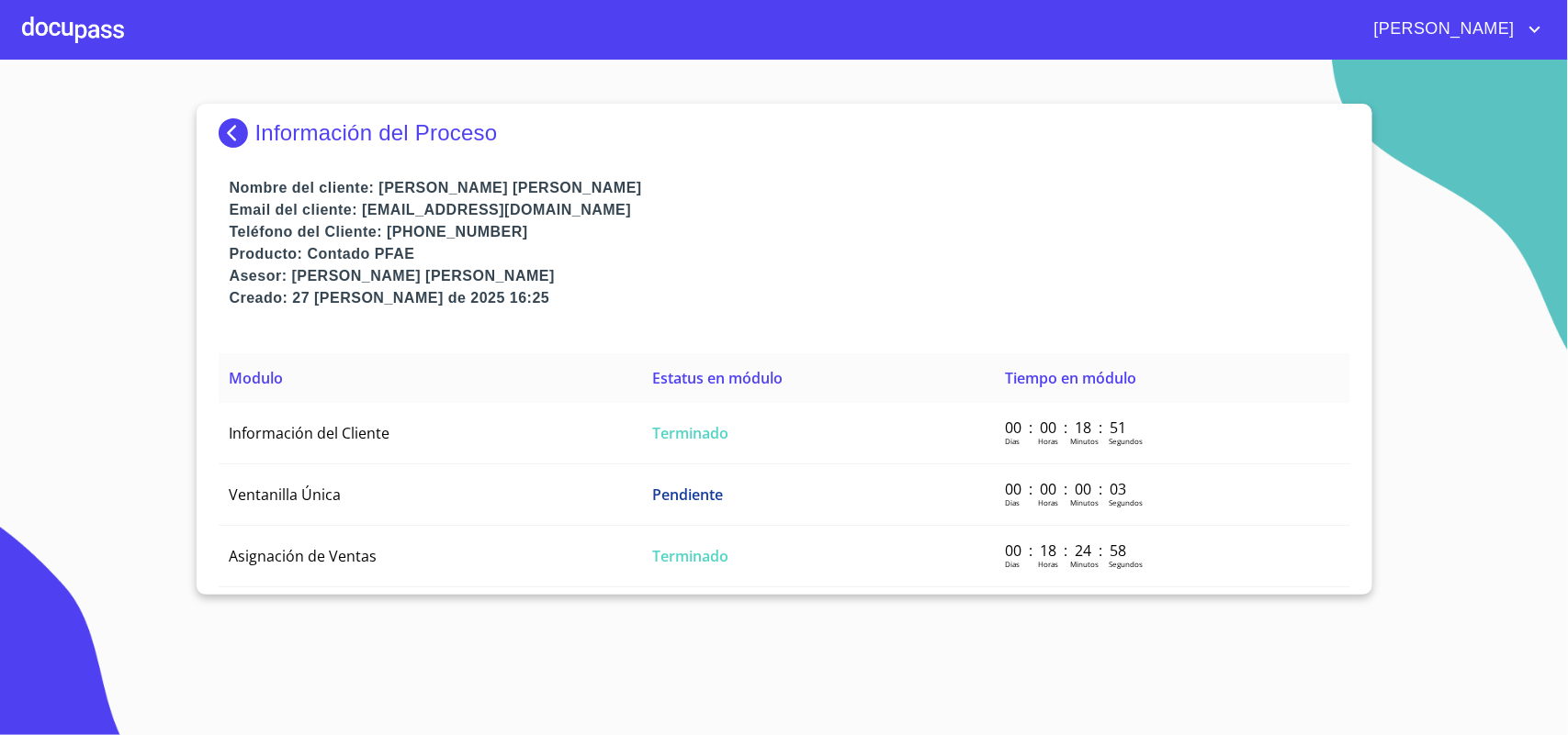
click at [71, 40] on div at bounding box center [73, 29] width 102 height 58
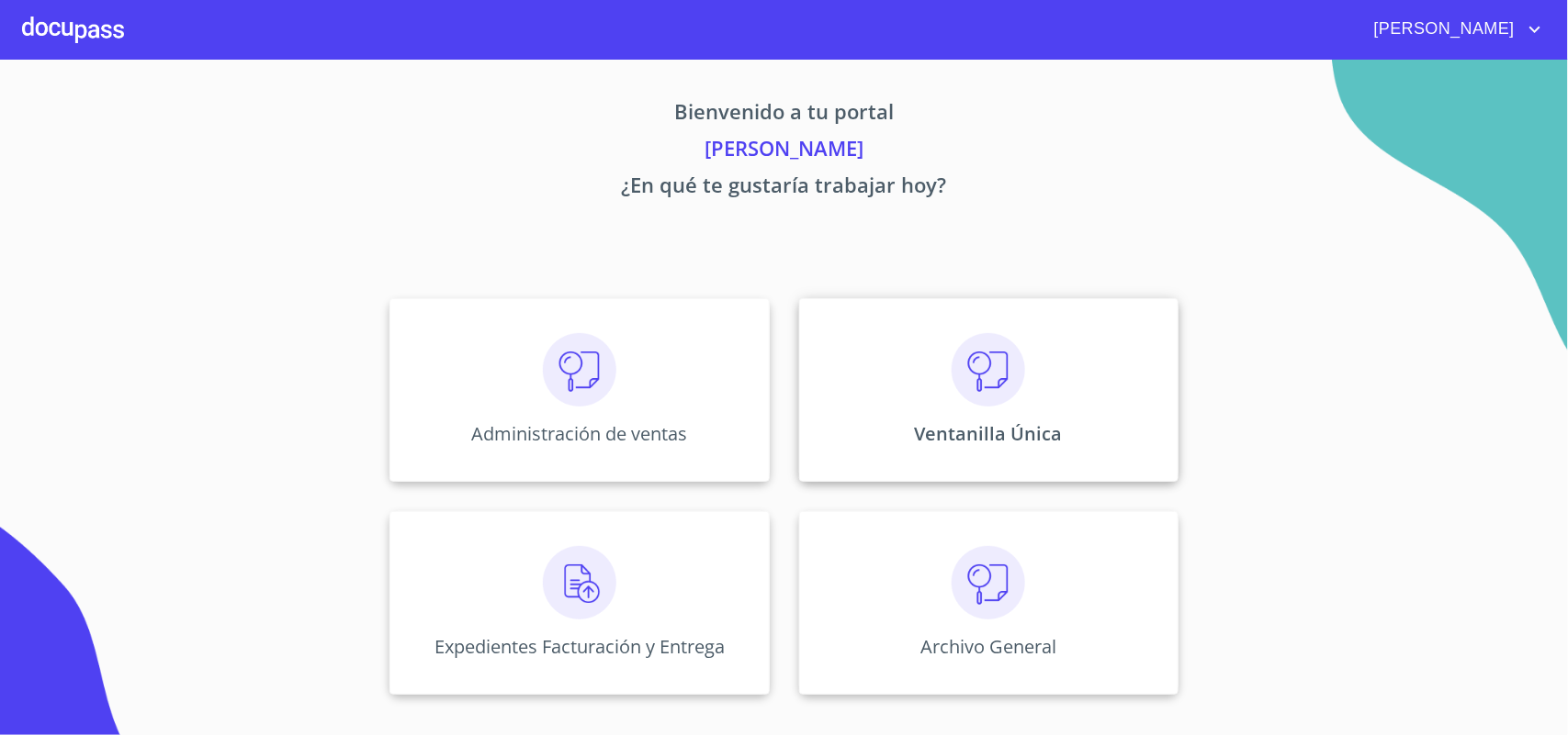
click at [1031, 393] on div "Ventanilla Única" at bounding box center [989, 391] width 380 height 184
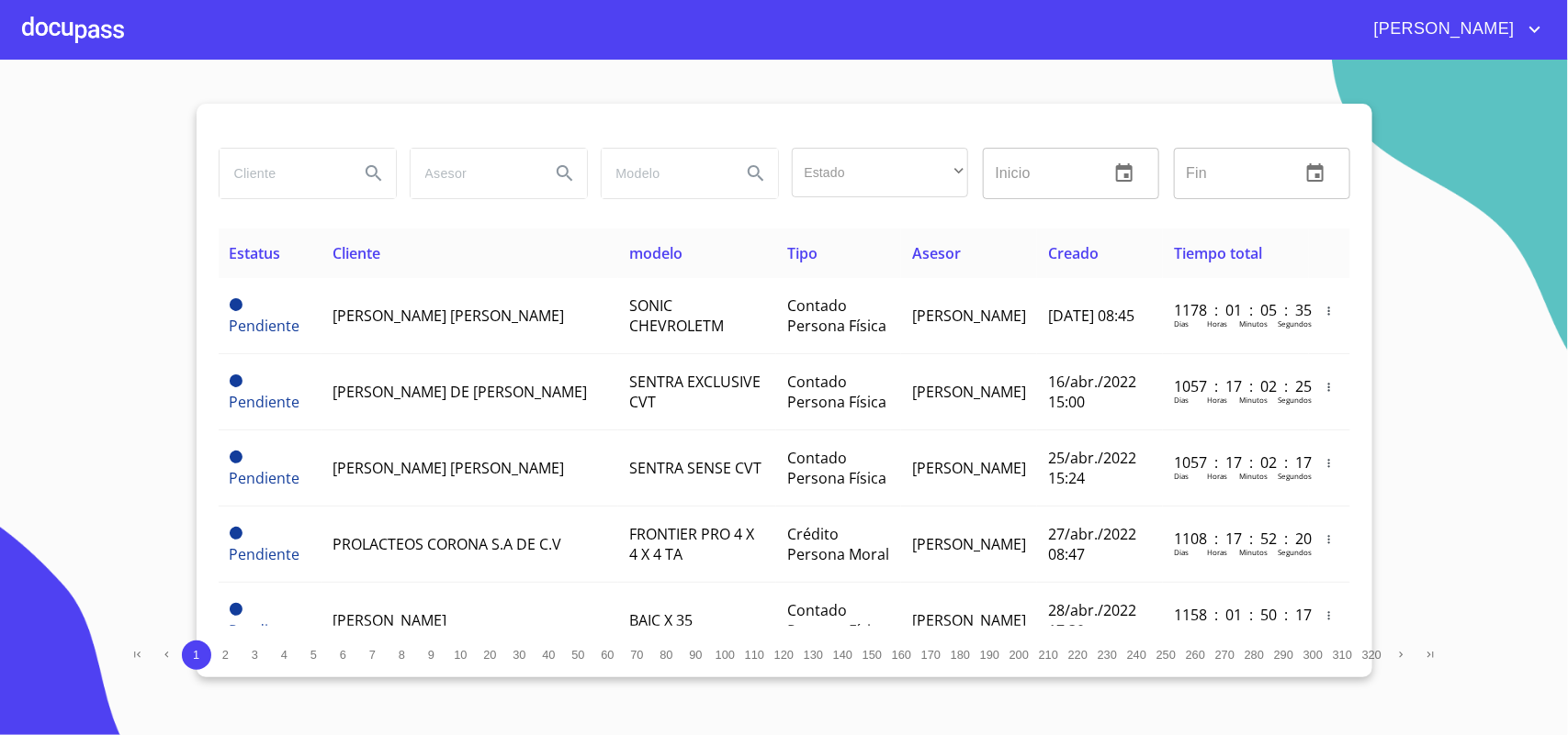
click at [308, 148] on input "search" at bounding box center [281, 173] width 125 height 49
type input "a"
type input "[PERSON_NAME]"
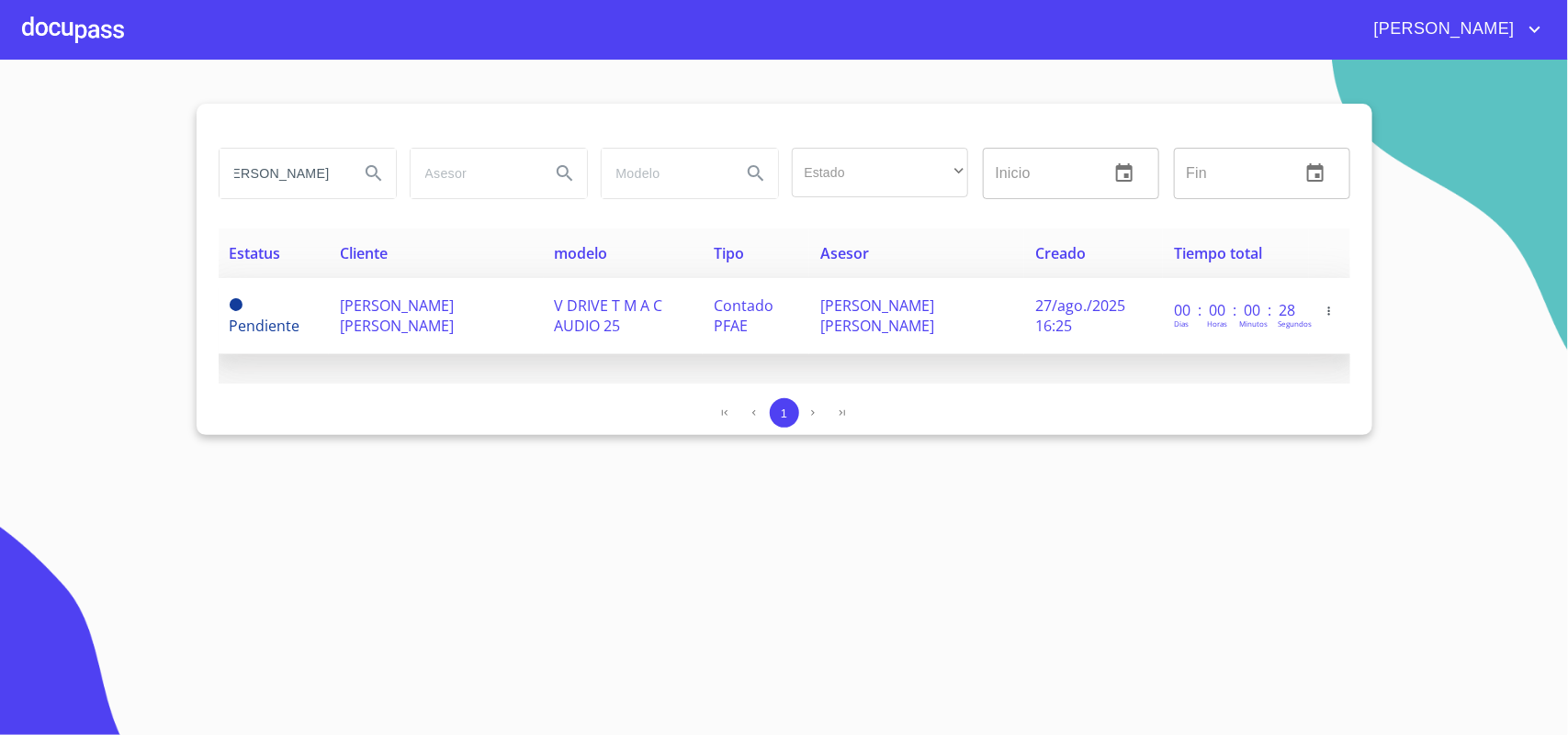
scroll to position [0, 0]
click at [578, 332] on span "V DRIVE T M A C AUDIO 25" at bounding box center [609, 316] width 109 height 41
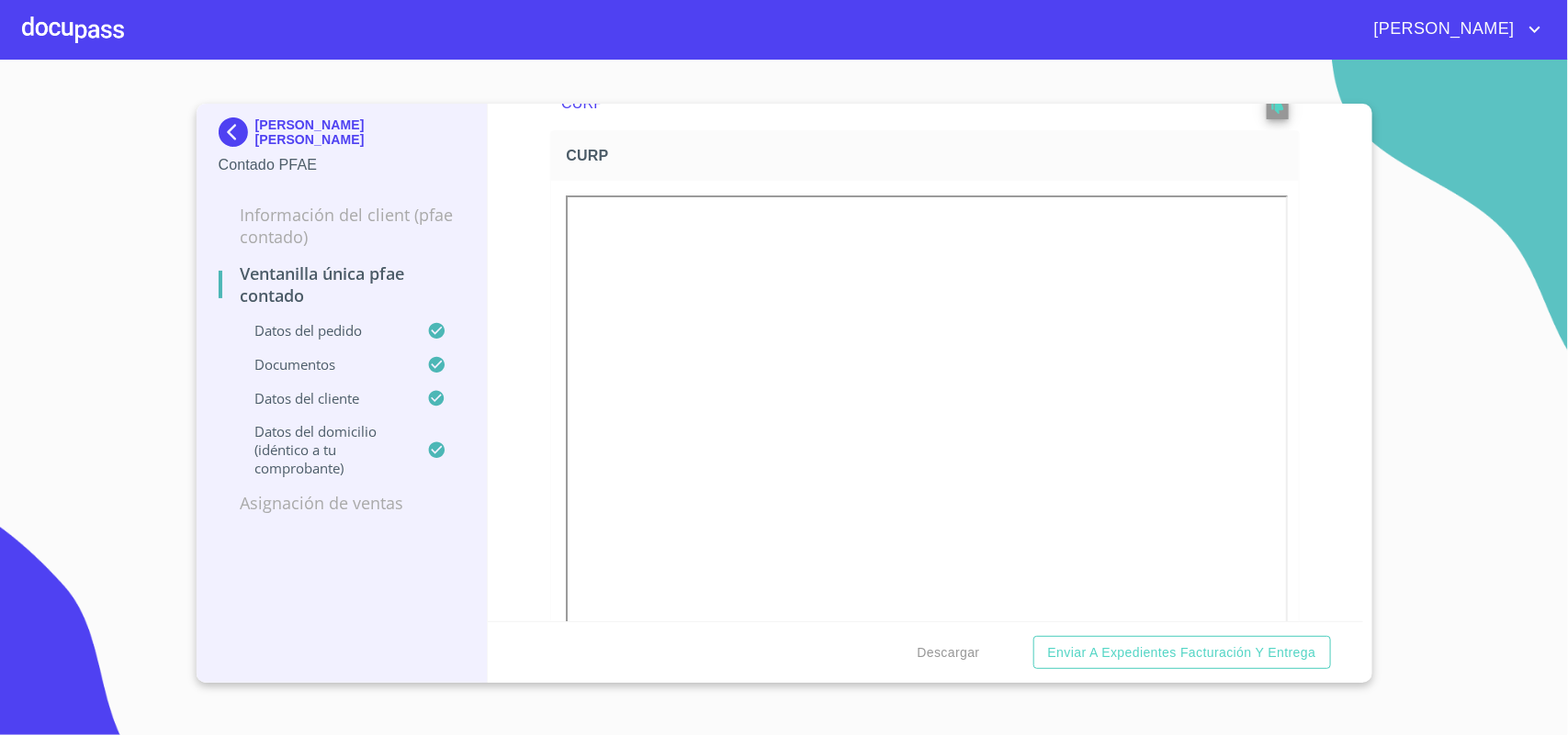
scroll to position [3328, 0]
click at [952, 651] on span "Descargar" at bounding box center [948, 653] width 62 height 23
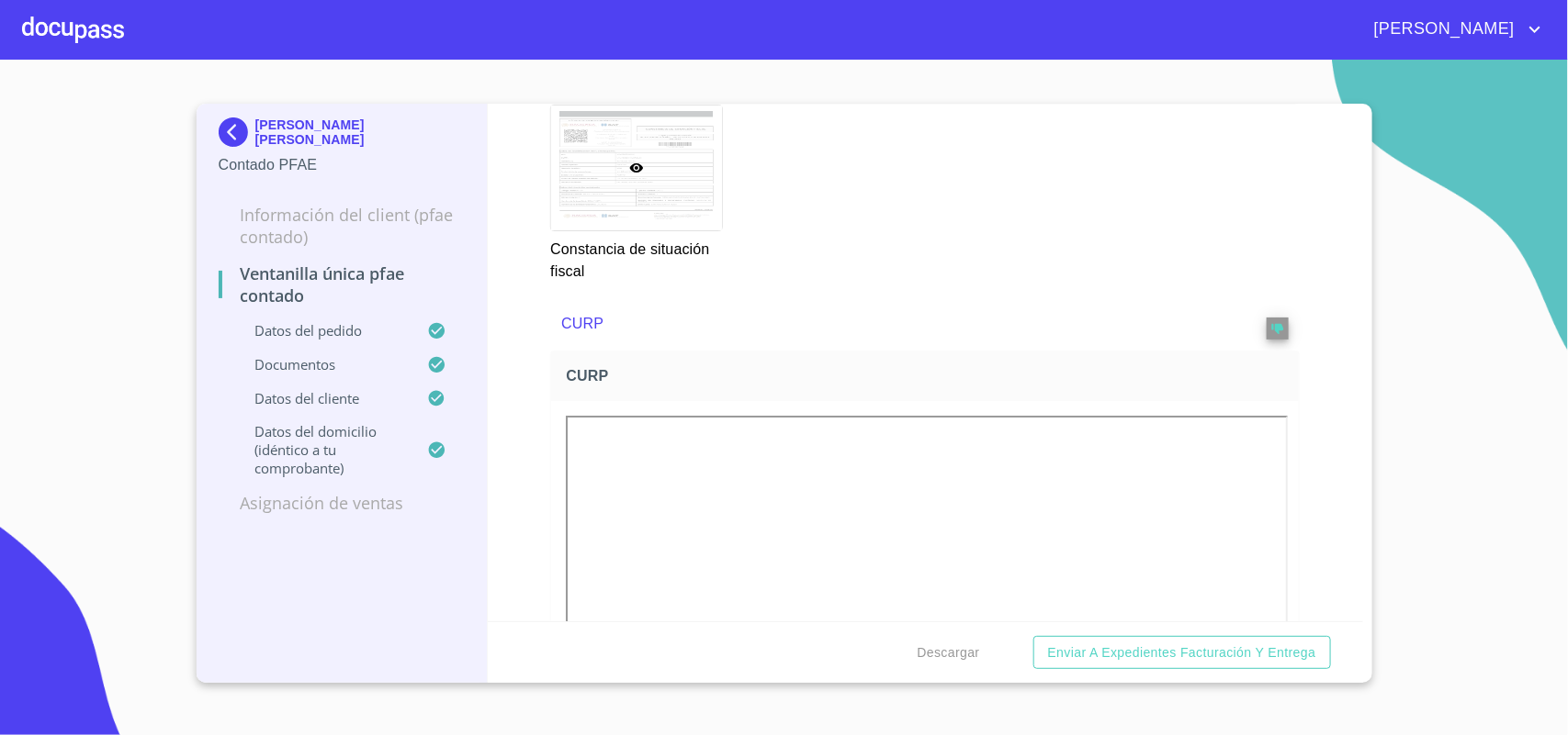
scroll to position [2869, 0]
click at [103, 31] on div at bounding box center [73, 29] width 102 height 58
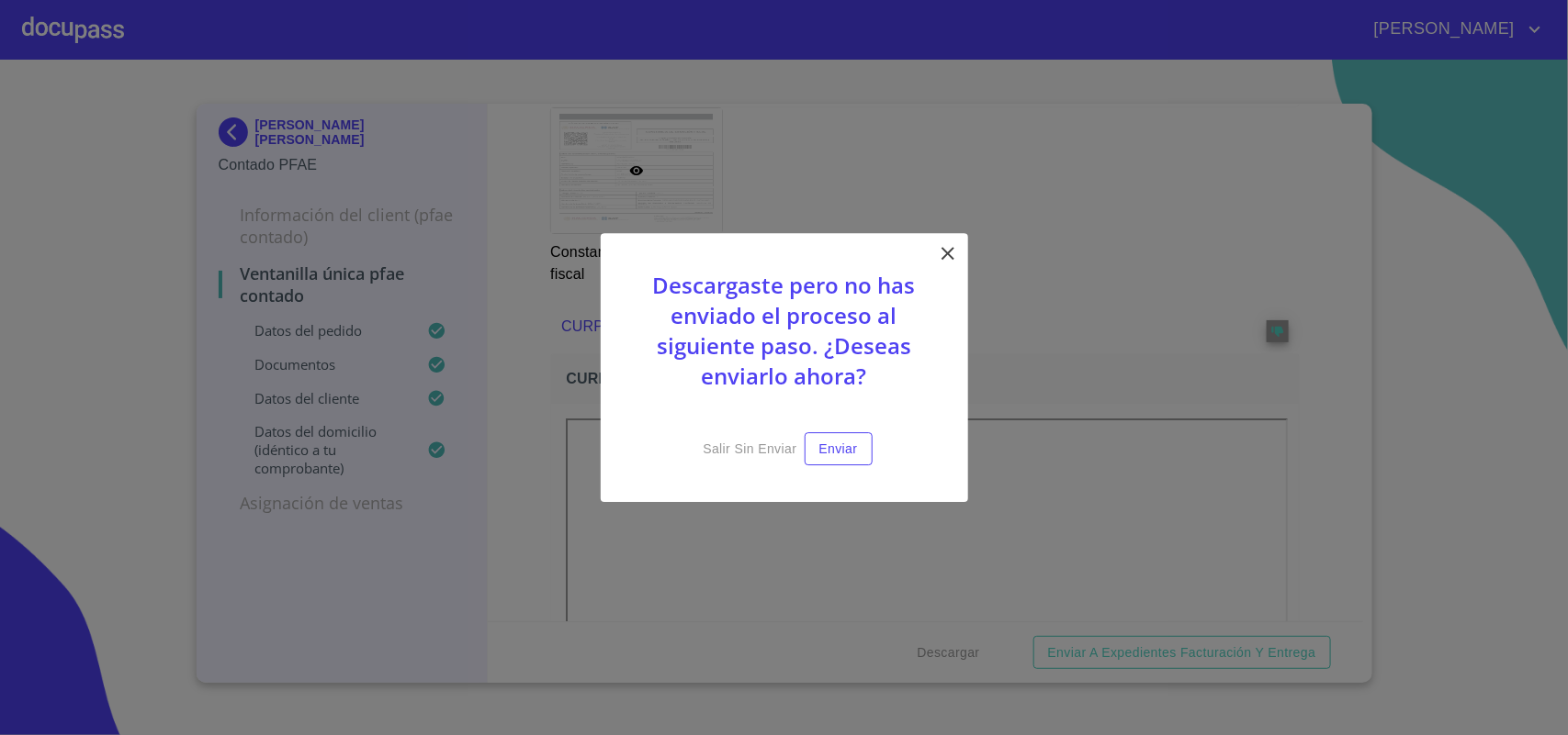
click at [943, 253] on icon at bounding box center [948, 253] width 22 height 22
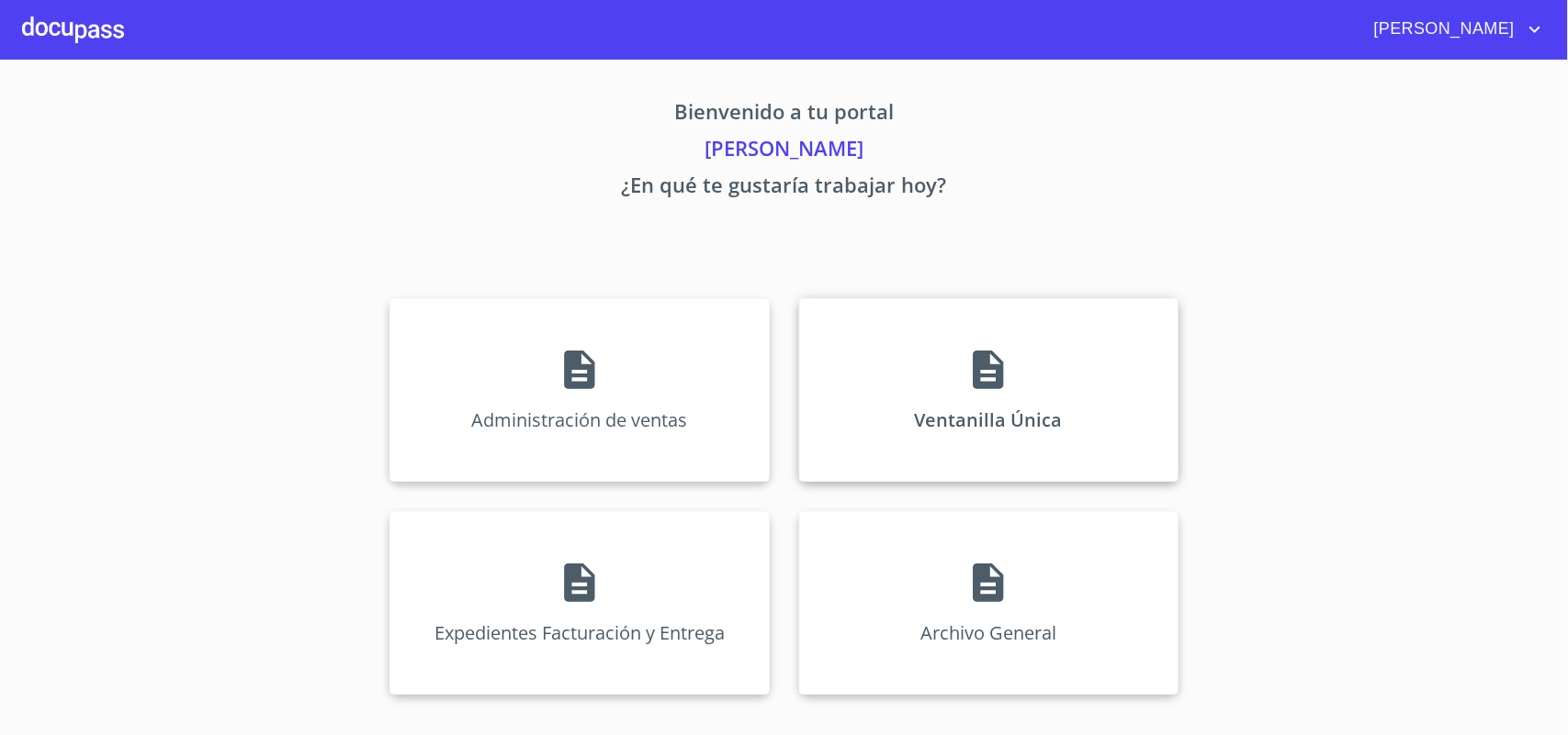
click at [1002, 383] on icon at bounding box center [988, 370] width 31 height 39
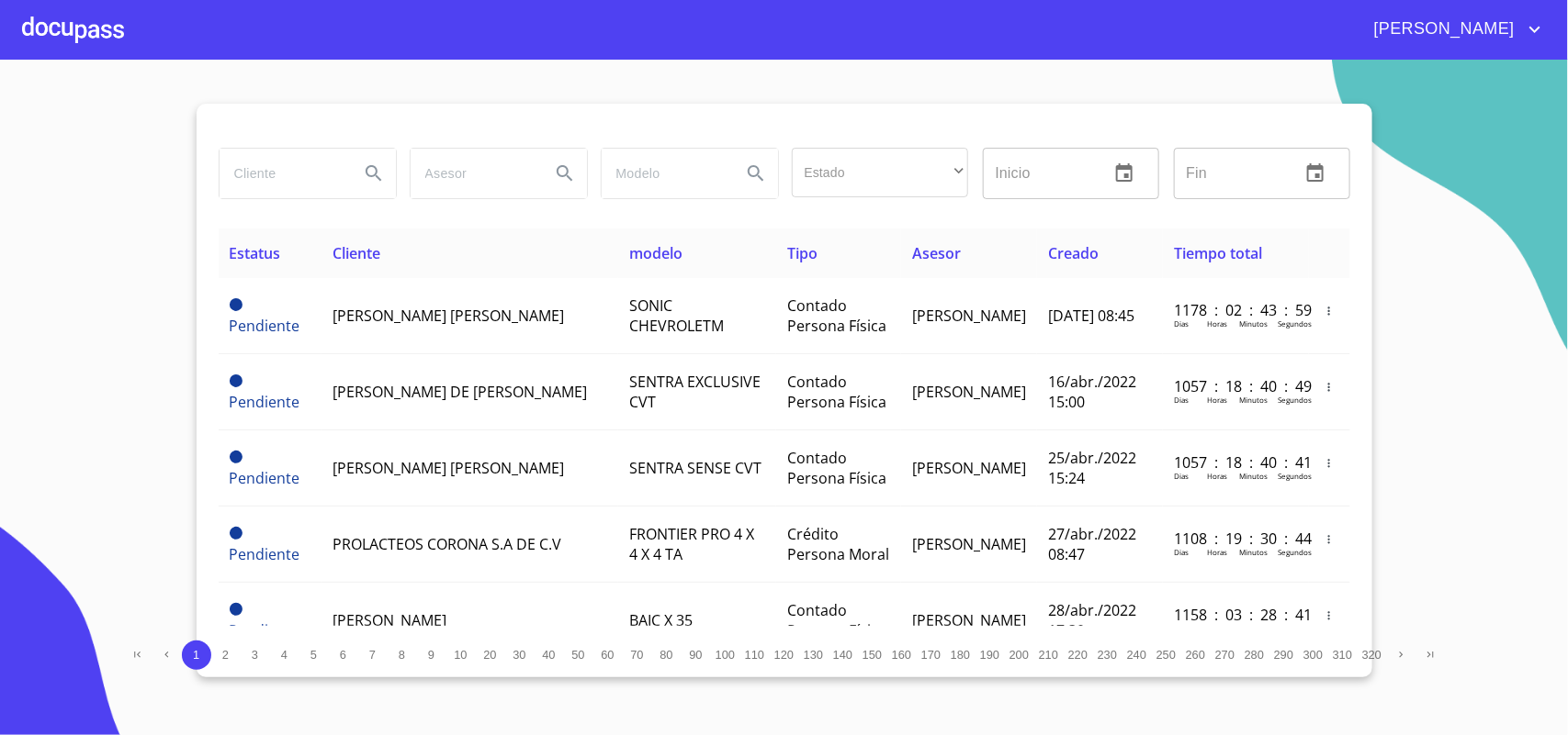
click at [317, 165] on input "search" at bounding box center [281, 173] width 125 height 49
type input "FRANCISCO"
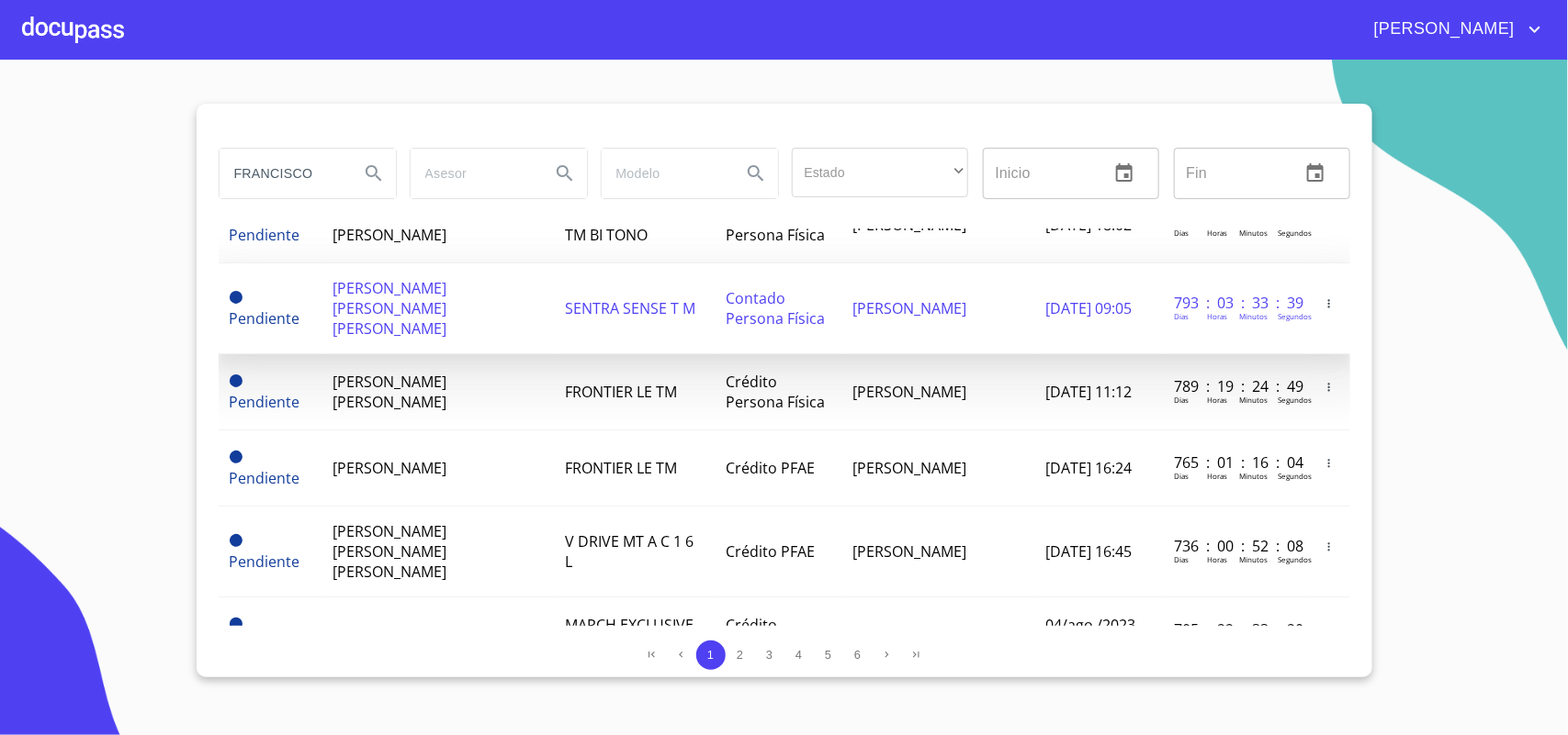
scroll to position [1593, 0]
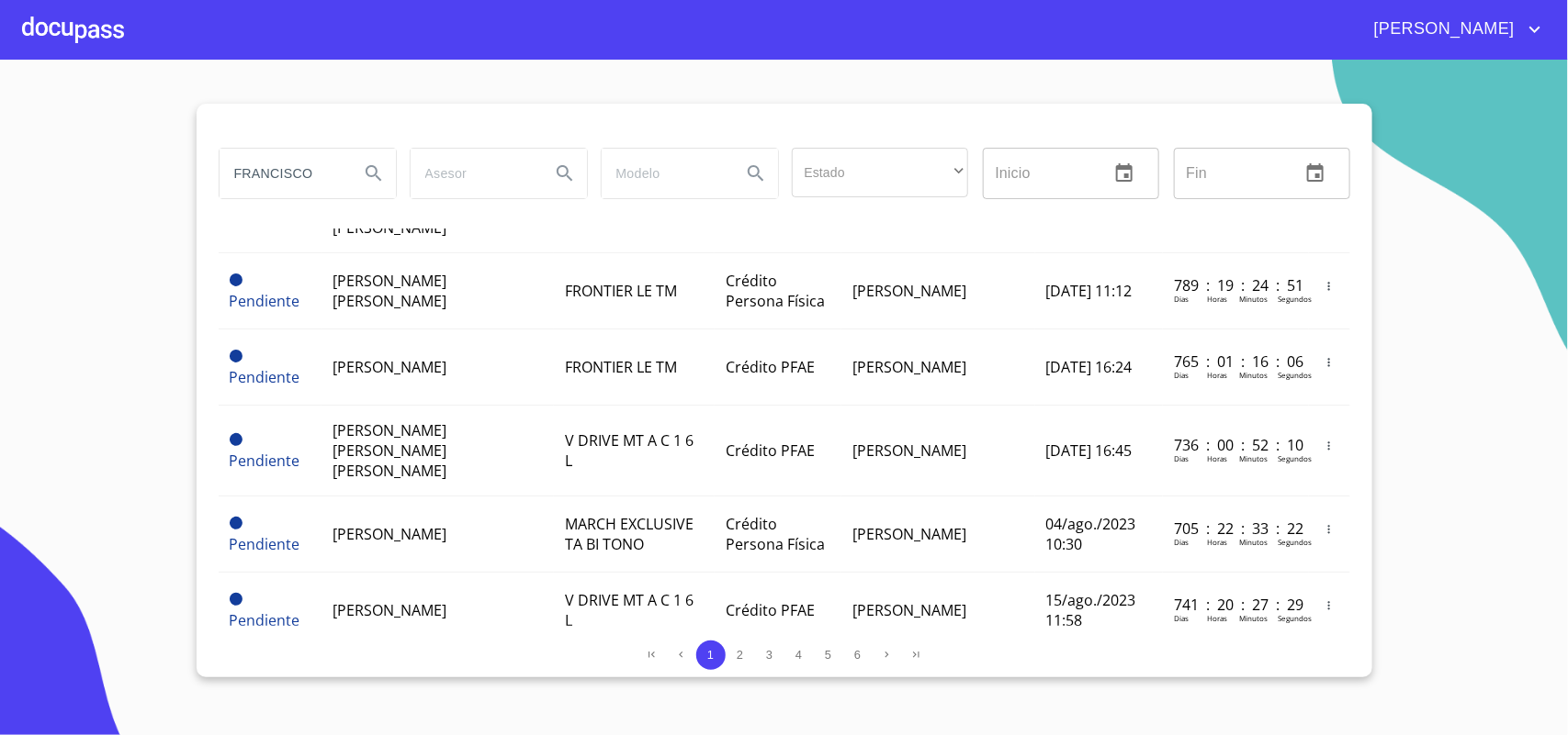
drag, startPoint x: 324, startPoint y: 175, endPoint x: 0, endPoint y: 208, distance: 325.7
click at [0, 208] on section "FRANCISCO Estado ​ ​ Inicio ​ Fin ​ Estatus Cliente modelo Tipo Asesor Creado T…" at bounding box center [784, 397] width 1568 height 676
type input "[PERSON_NAME]"
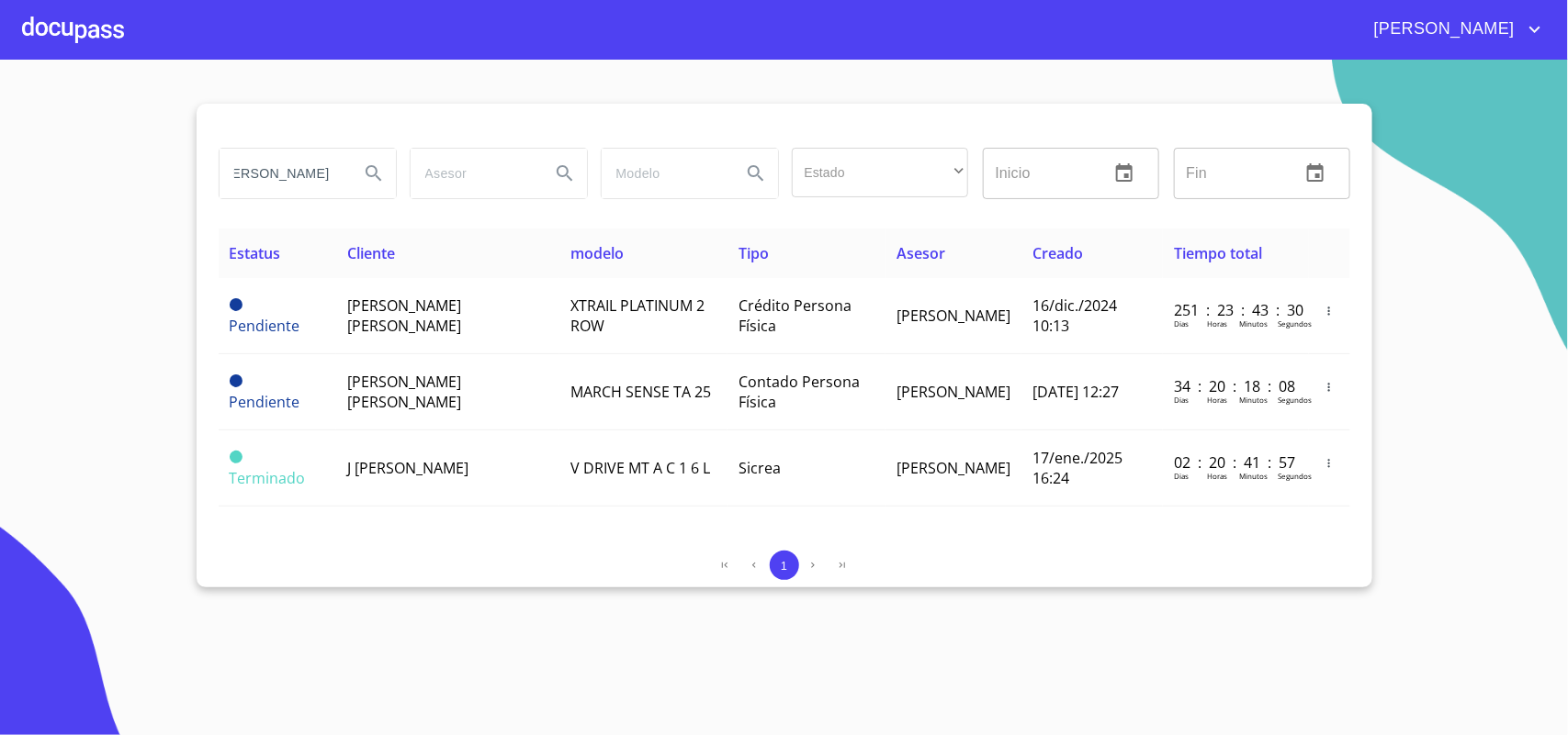
scroll to position [0, 0]
click at [129, 25] on div "[PERSON_NAME]" at bounding box center [836, 30] width 1422 height 30
click at [99, 48] on div at bounding box center [73, 29] width 102 height 58
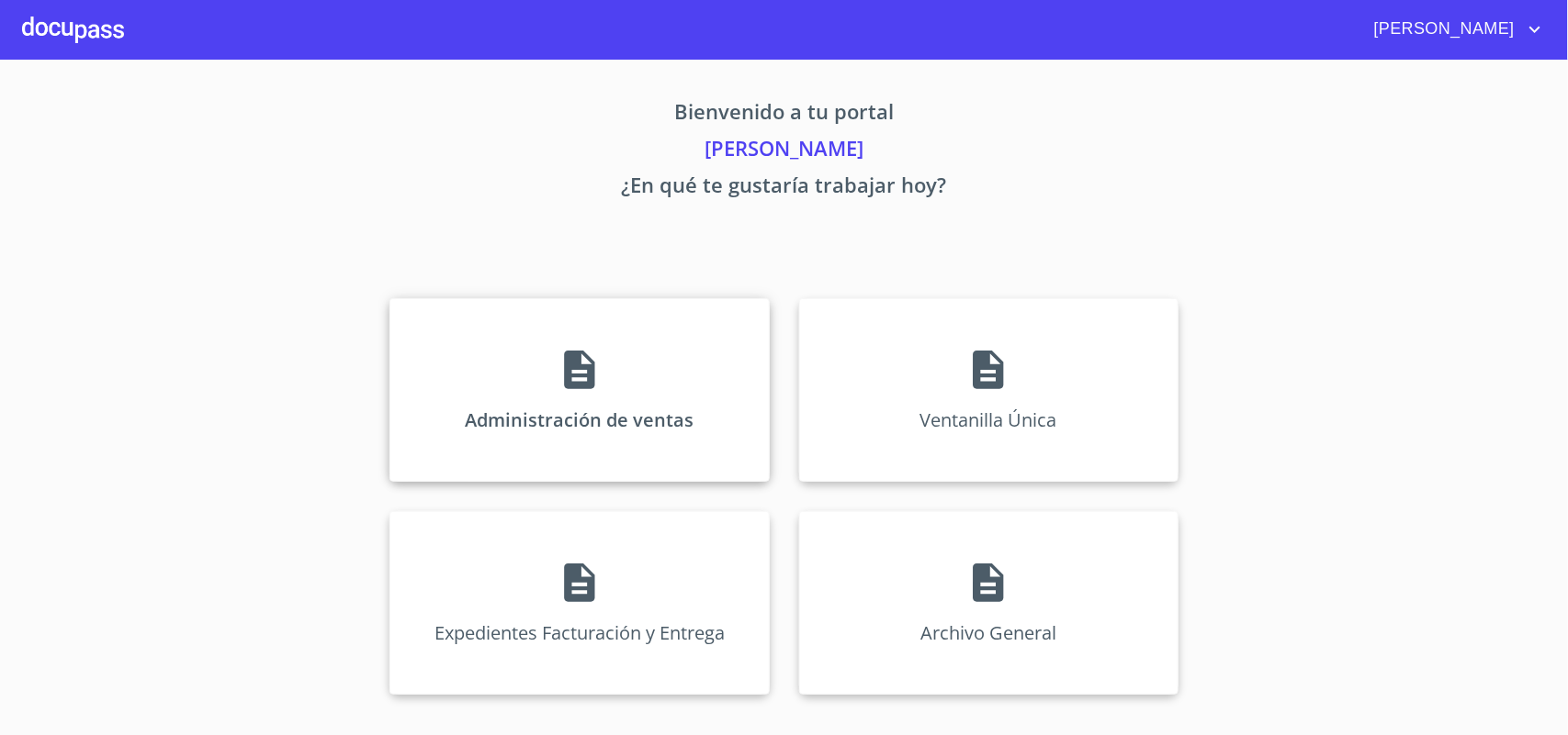
click at [677, 392] on div "Administración de ventas" at bounding box center [578, 391] width 380 height 184
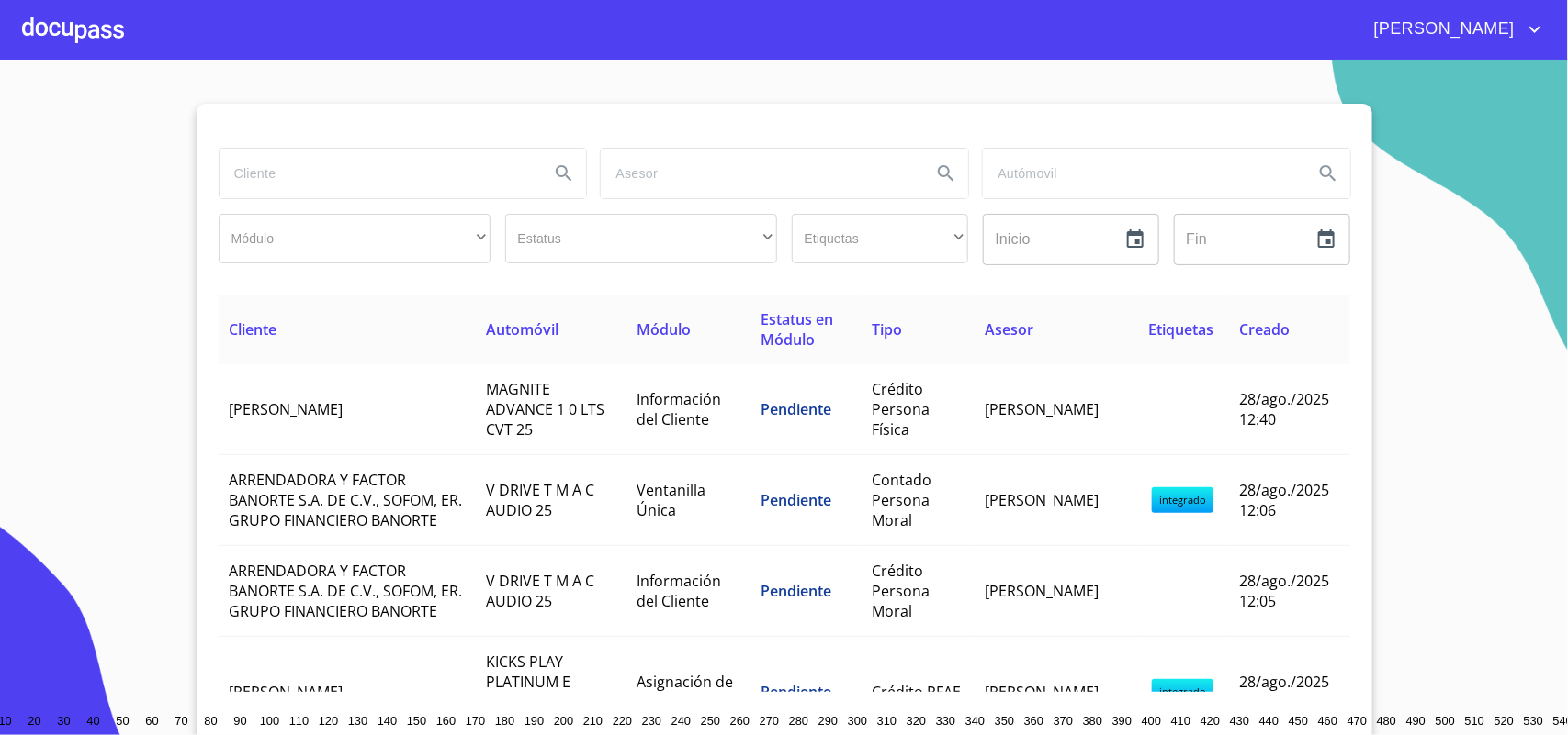
click at [307, 158] on input "search" at bounding box center [377, 173] width 316 height 49
type input "FRANCISCO"
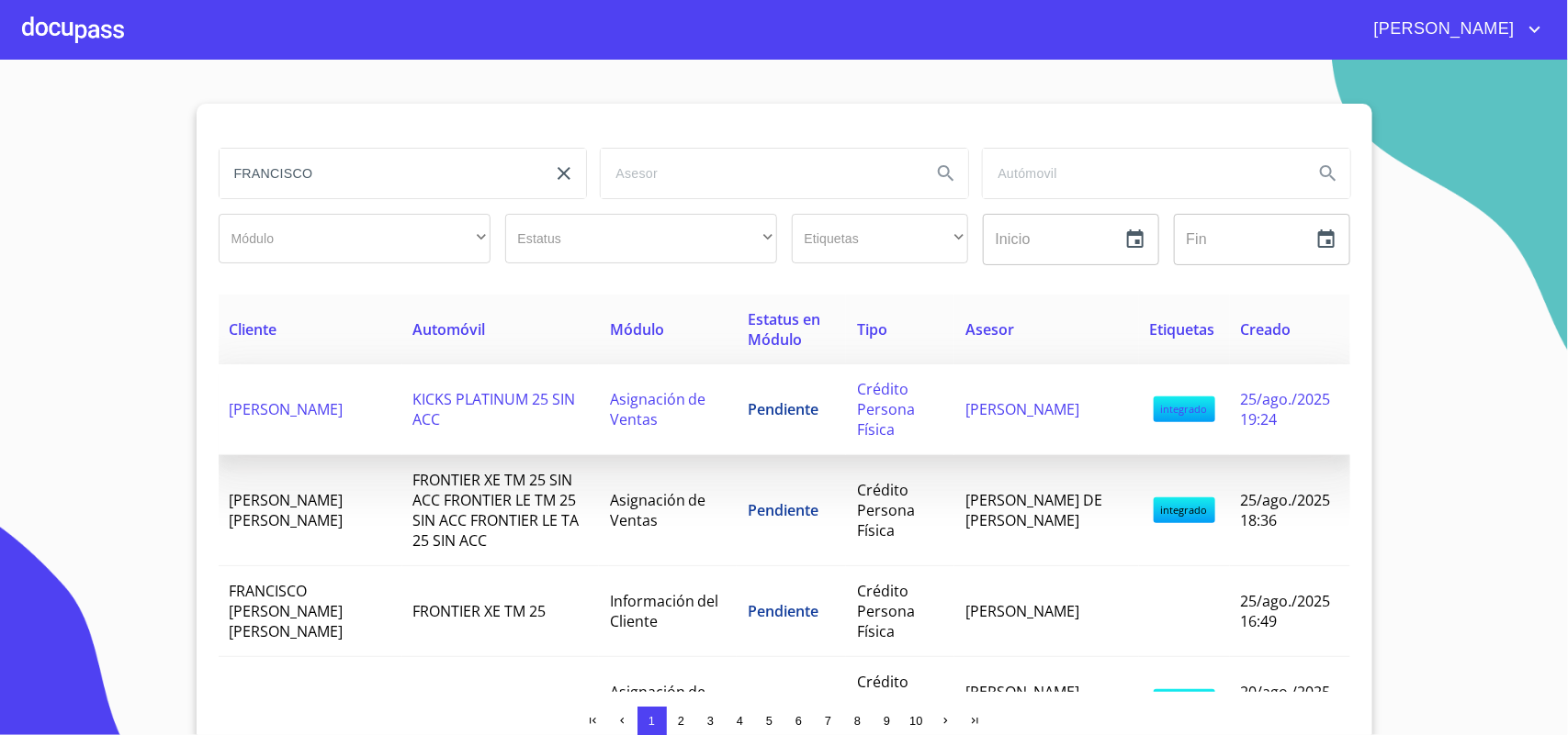
click at [413, 402] on span "KICKS PLATINUM 25 SIN ACC" at bounding box center [494, 409] width 162 height 41
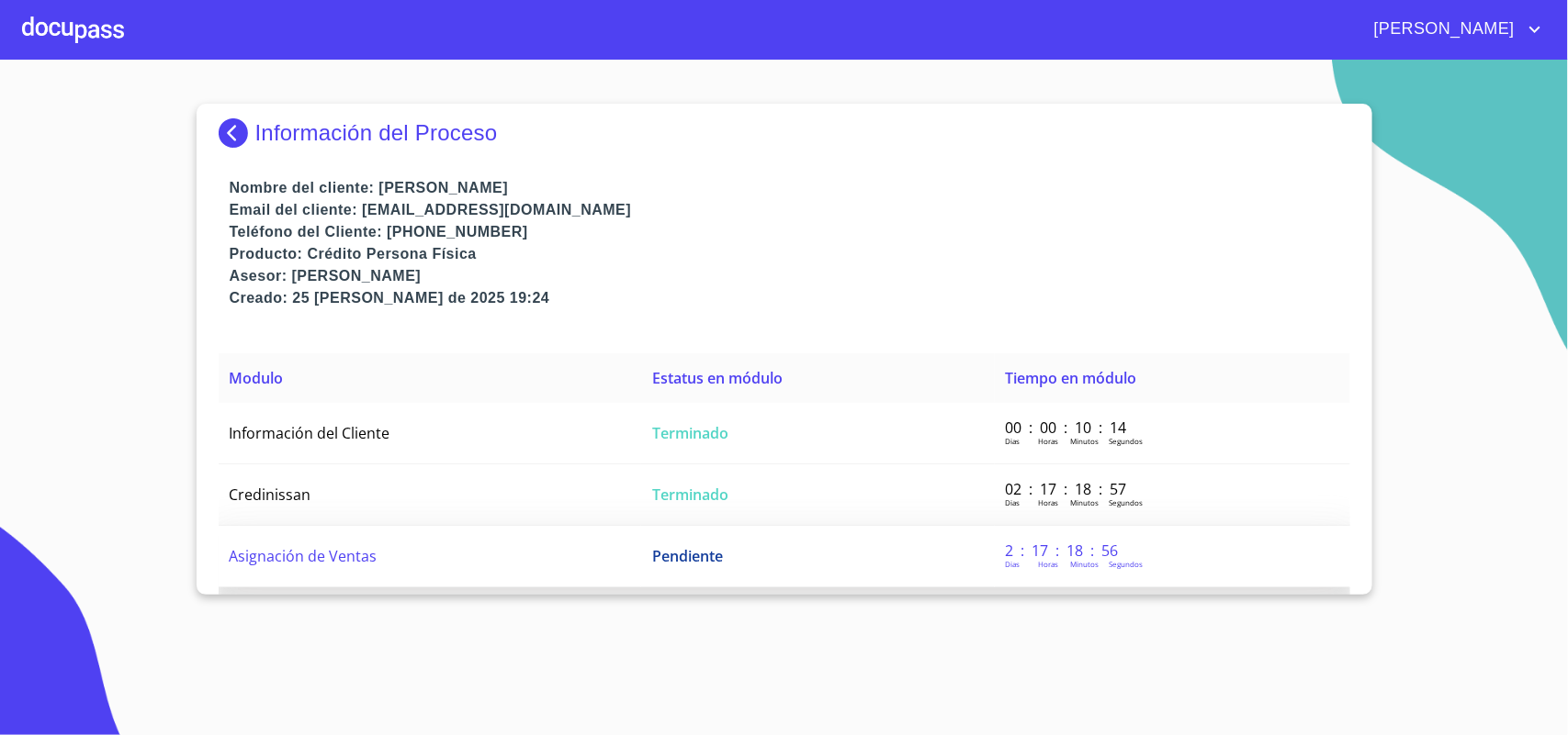
click at [790, 569] on td "Pendiente" at bounding box center [818, 557] width 353 height 61
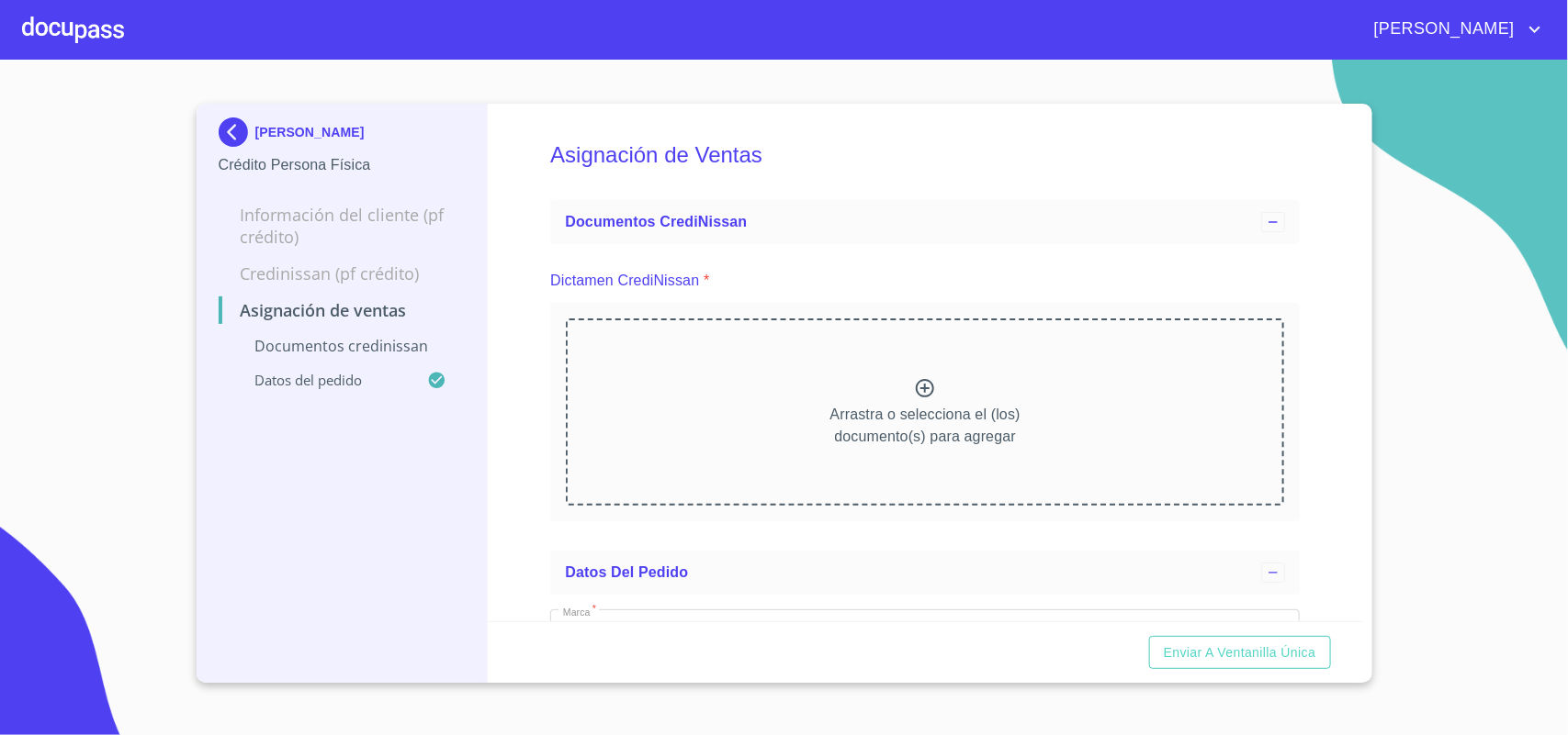
click at [69, 21] on div at bounding box center [73, 29] width 102 height 58
